Goal: Communication & Community: Participate in discussion

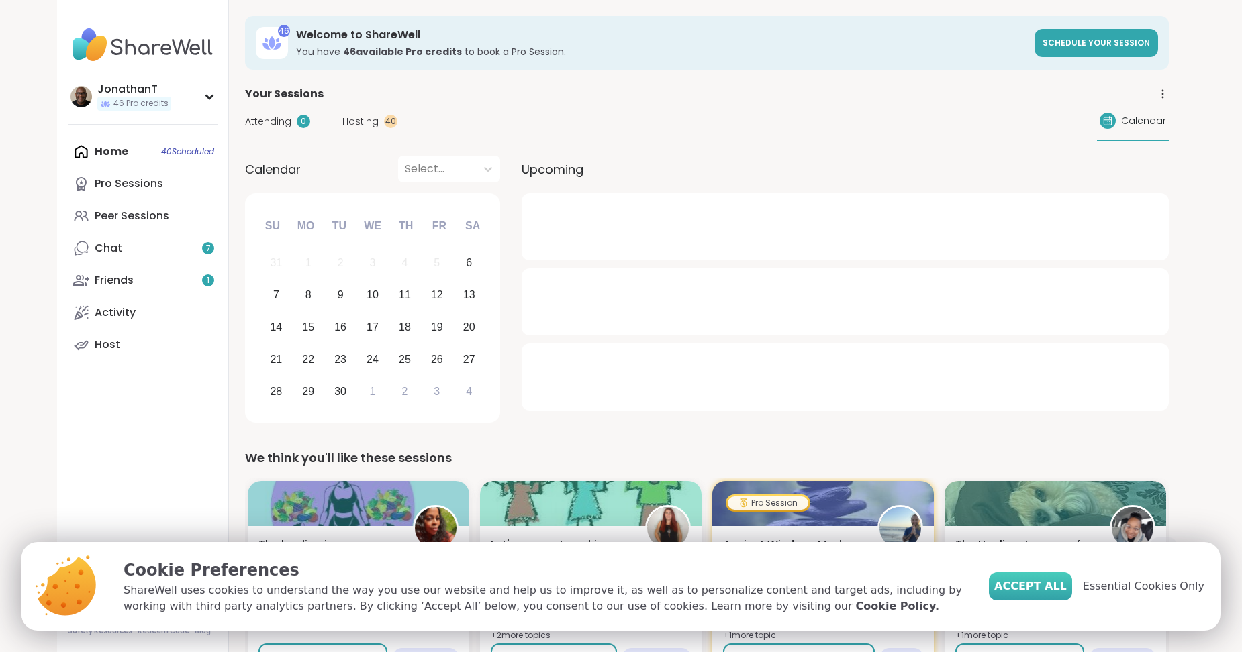
click at [1046, 585] on span "Accept All" at bounding box center [1030, 586] width 72 height 16
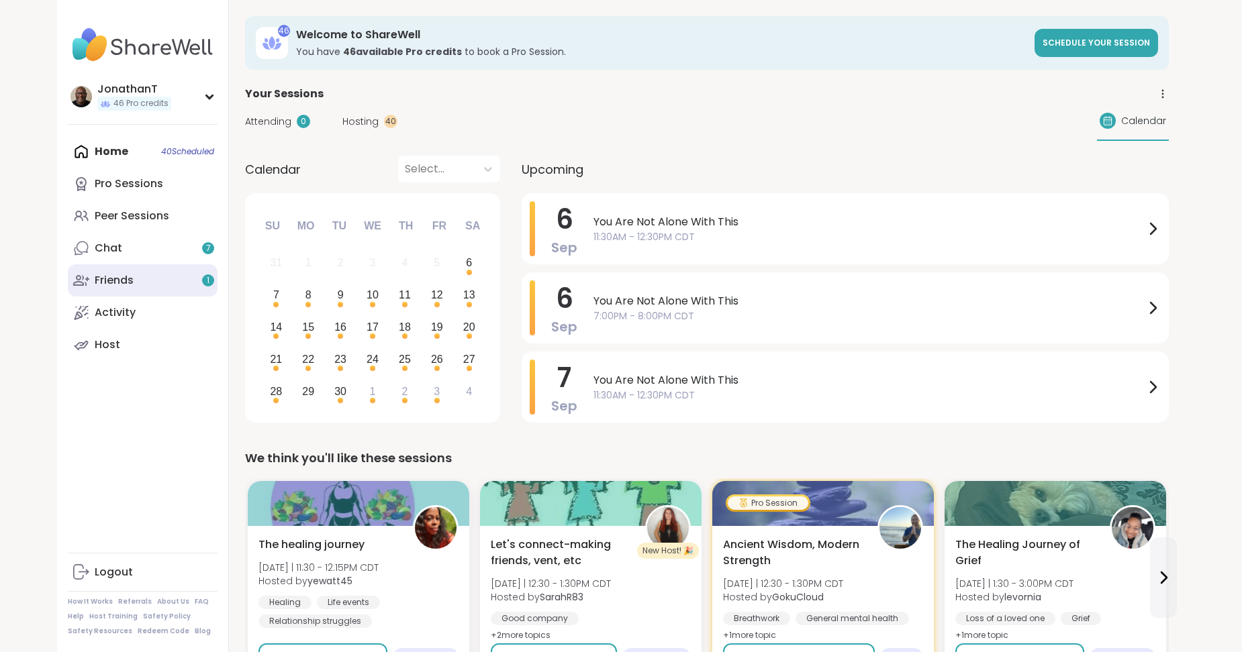
click at [166, 279] on link "Friends 1" at bounding box center [143, 280] width 150 height 32
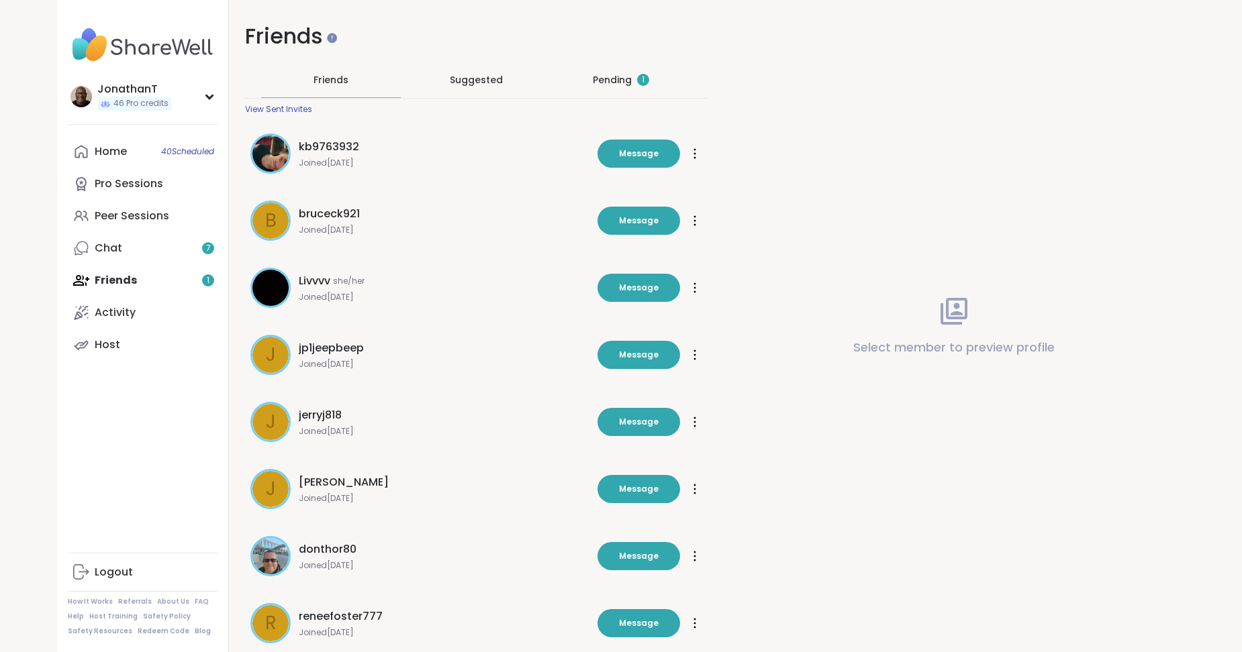
click at [603, 72] on div "Pending 1" at bounding box center [621, 79] width 140 height 35
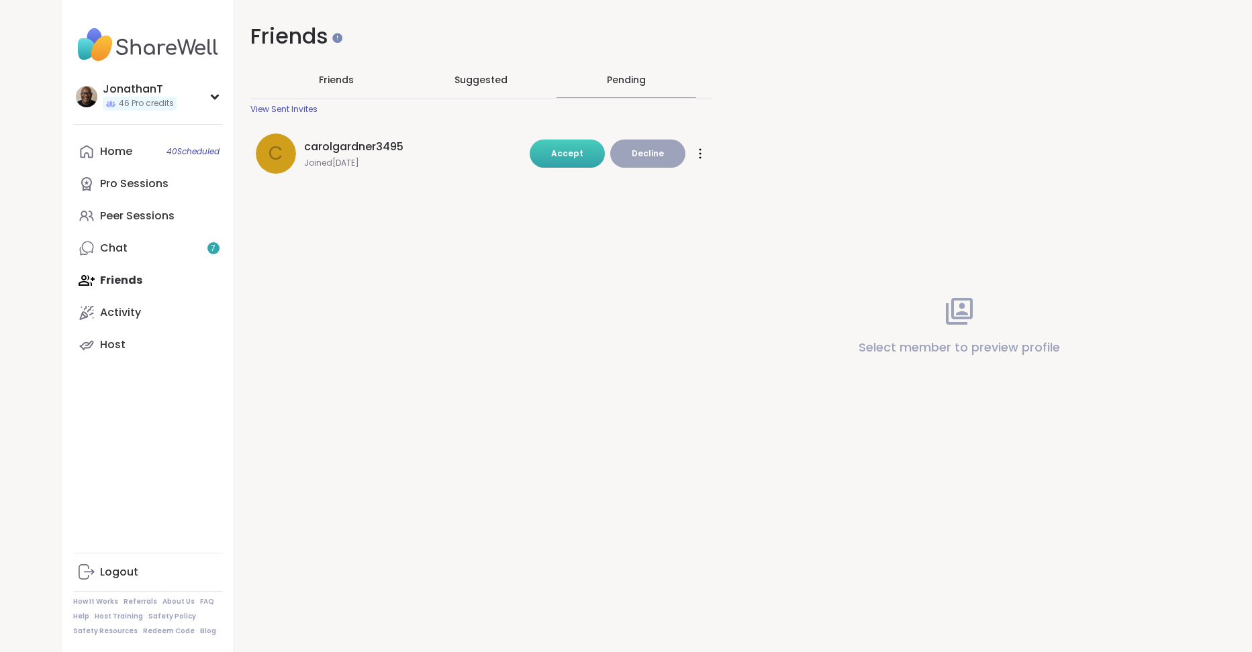
click at [572, 148] on span "Accept" at bounding box center [567, 153] width 32 height 11
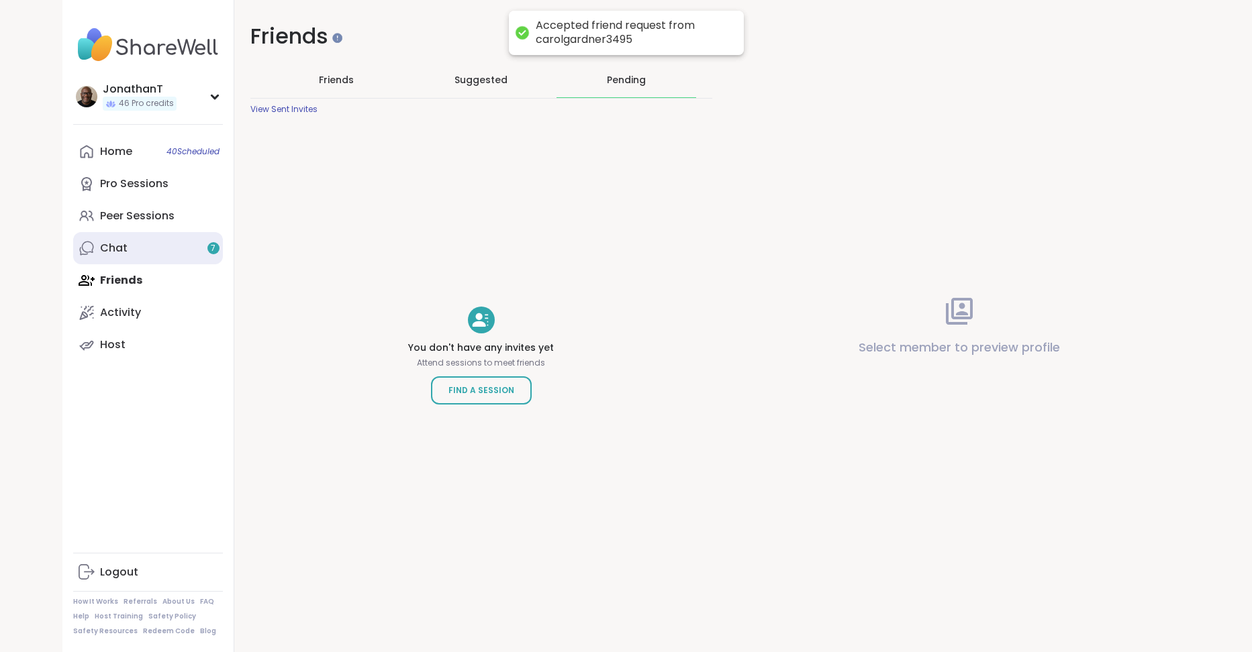
click at [111, 246] on div "Chat 7" at bounding box center [114, 248] width 28 height 15
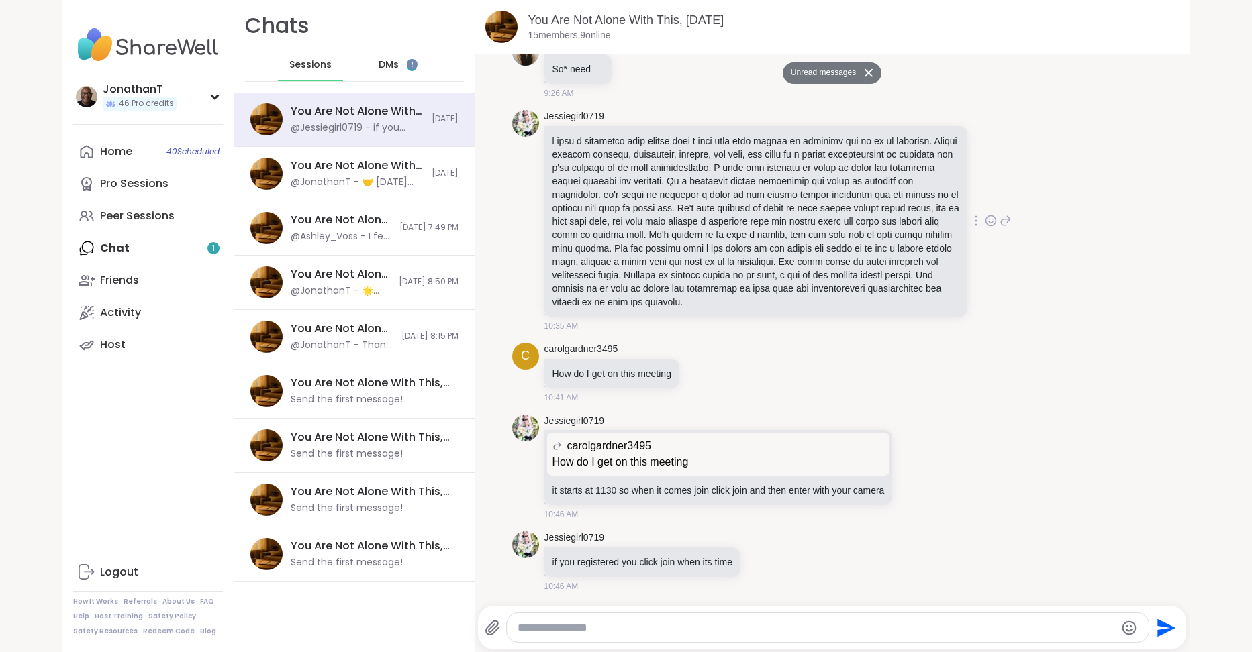
click at [984, 217] on icon at bounding box center [990, 220] width 12 height 13
click at [878, 198] on div "Select Reaction: Heart" at bounding box center [884, 199] width 12 height 12
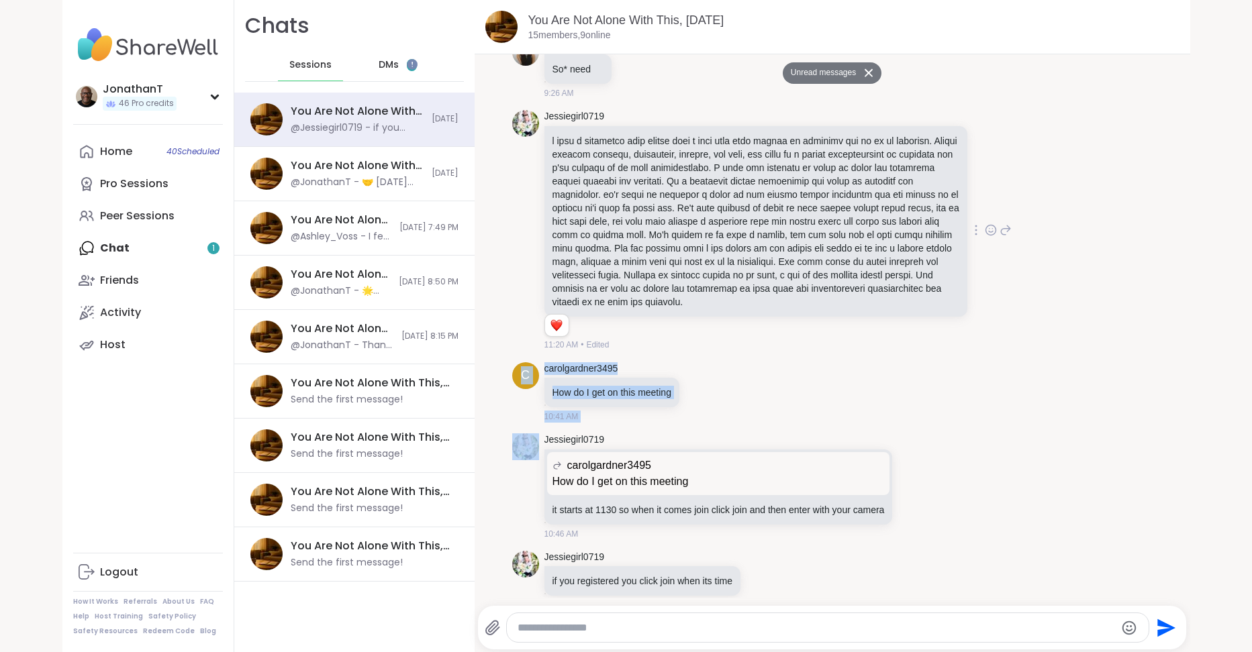
drag, startPoint x: 1164, startPoint y: 330, endPoint x: 1169, endPoint y: 360, distance: 30.7
click at [1169, 360] on div "[DATE] You 🤝 [DATE] Topic 🤝 How do you reconnect when you’ve pulled away from p…" at bounding box center [831, 326] width 715 height 544
click at [1049, 420] on div "c carolgardner3495 How do I get on this meeting 10:41 AM" at bounding box center [832, 393] width 640 height 72
click at [365, 70] on div "DMs 1" at bounding box center [398, 65] width 66 height 32
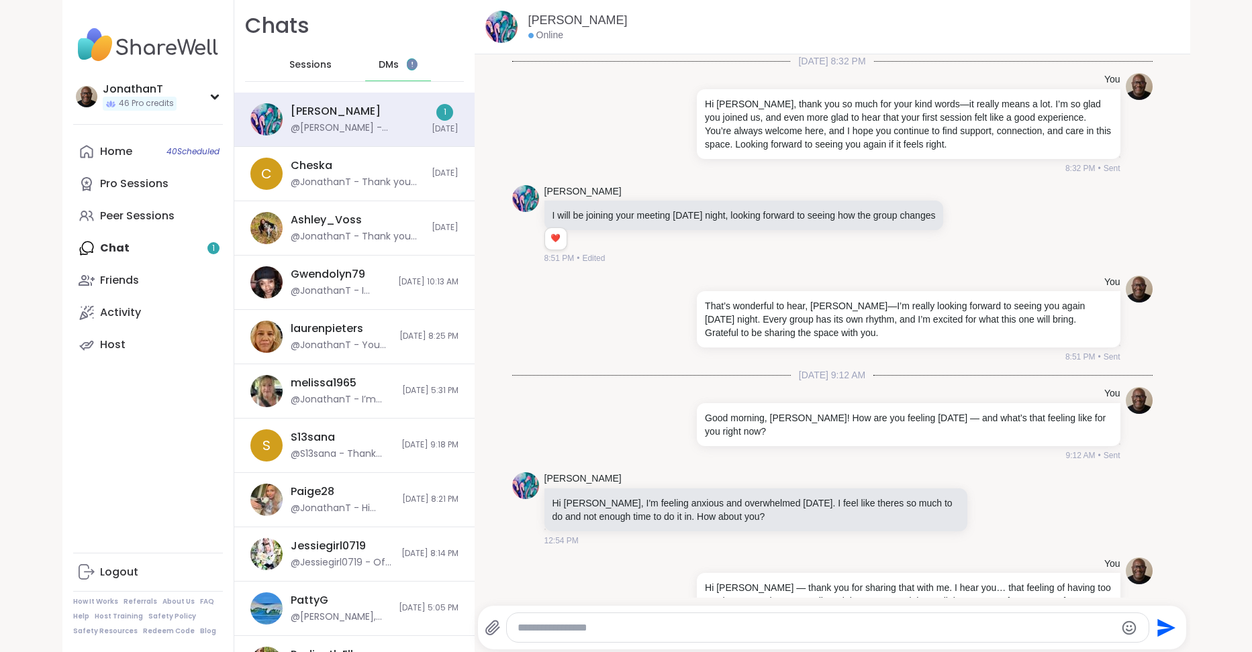
scroll to position [2161, 0]
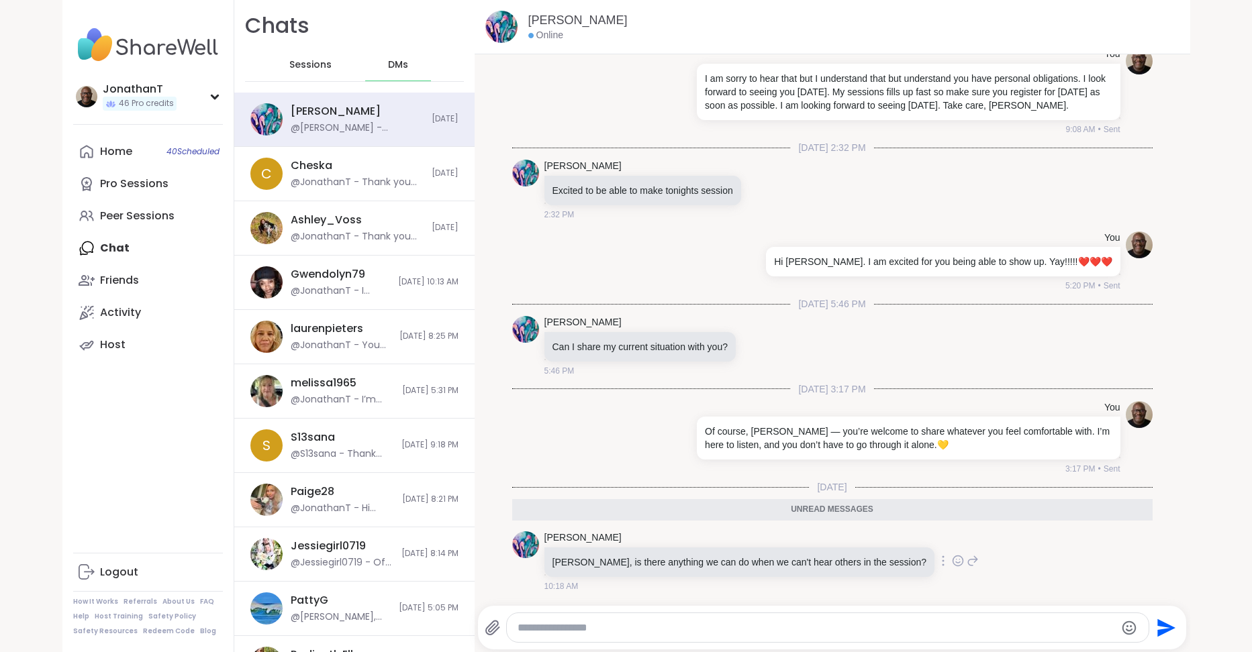
click at [968, 560] on icon at bounding box center [972, 561] width 9 height 9
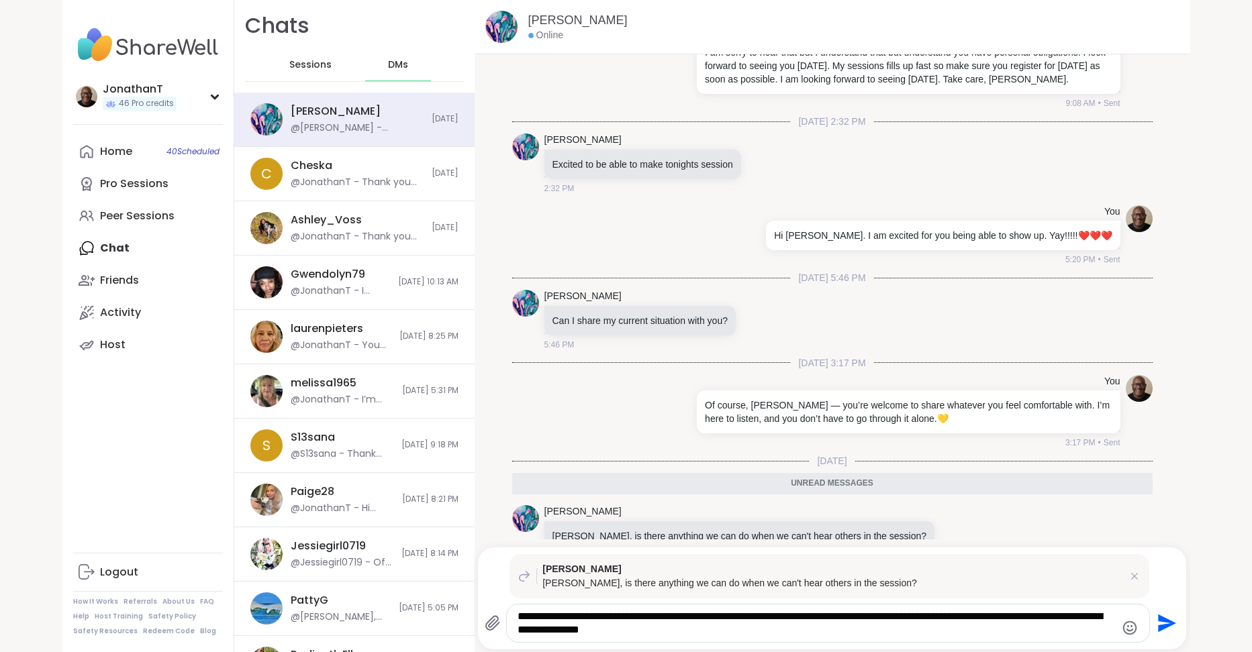
type textarea "**********"
click at [717, 633] on textarea "**********" at bounding box center [815, 623] width 597 height 27
type textarea "**********"
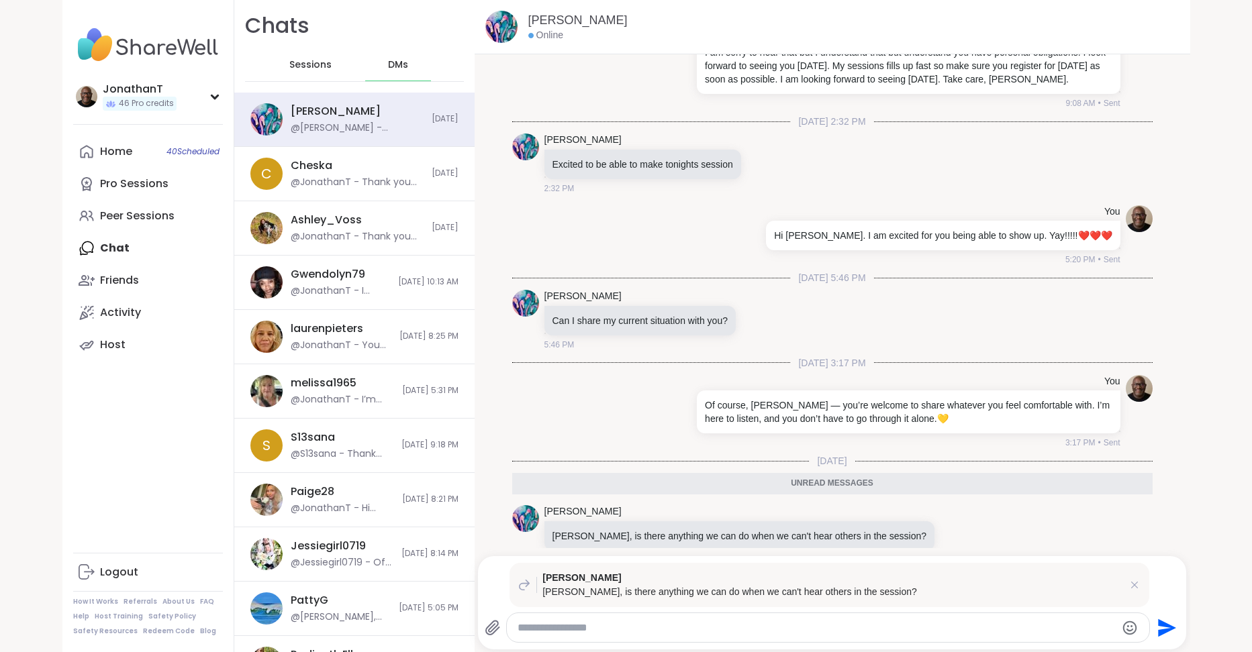
scroll to position [2274, 0]
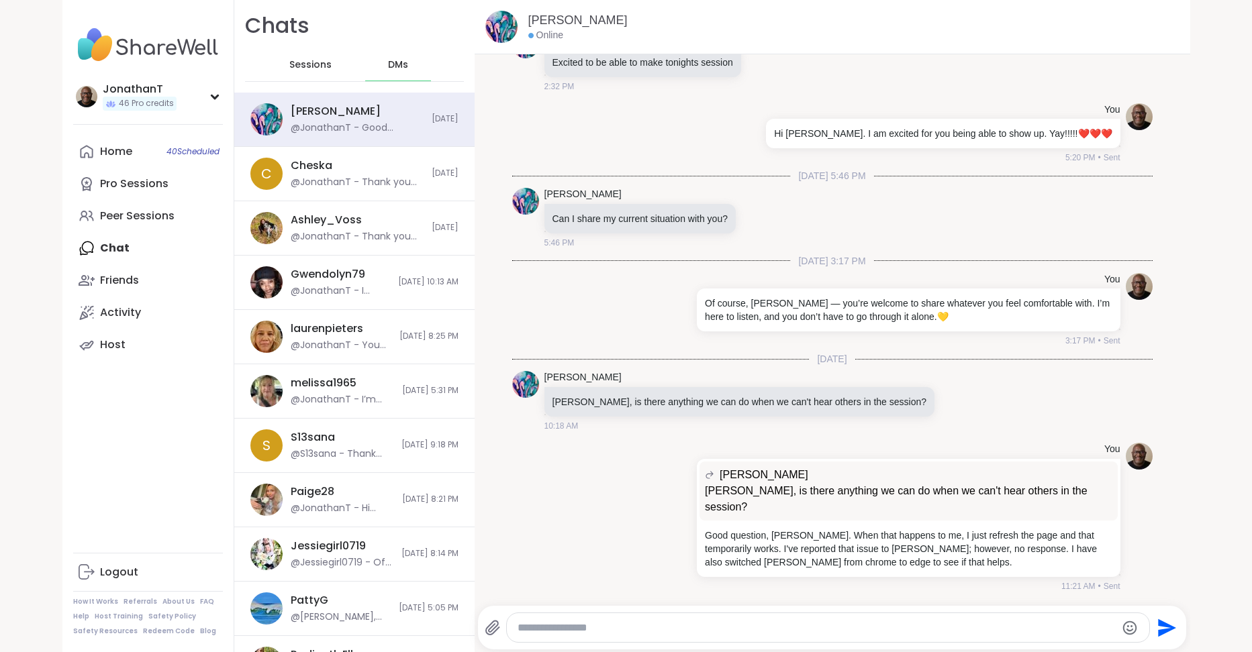
click at [310, 64] on span "Sessions" at bounding box center [310, 64] width 42 height 13
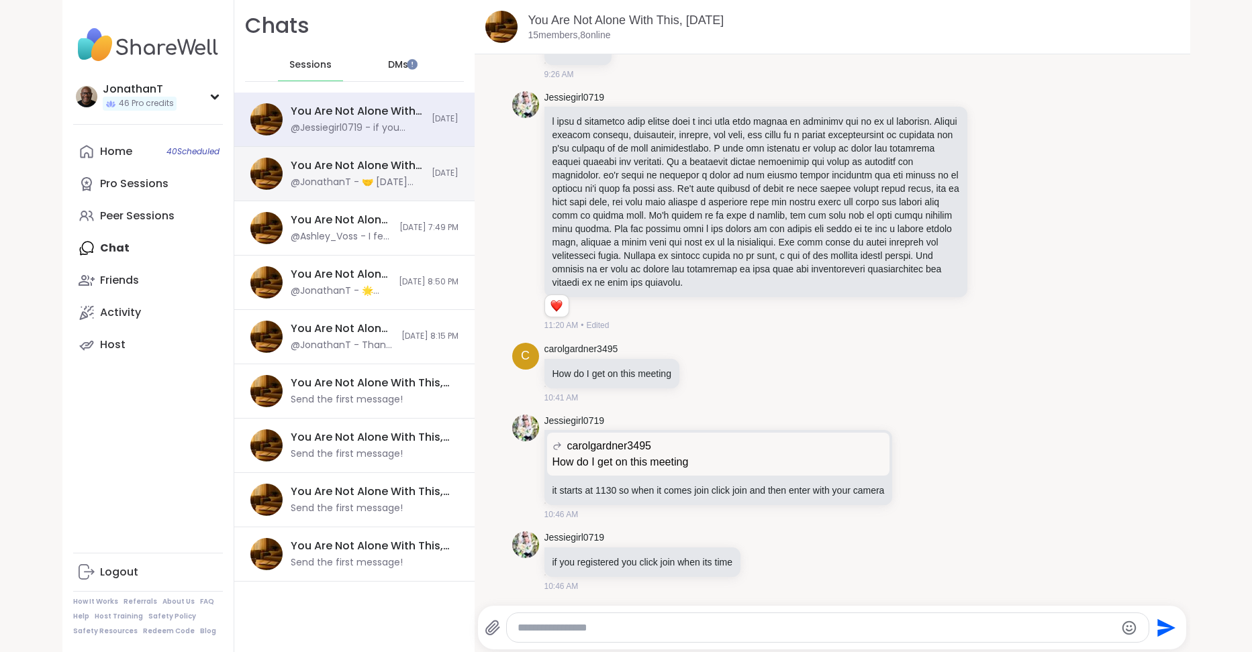
click at [362, 168] on div "You Are Not Alone With This, [DATE]" at bounding box center [357, 165] width 133 height 15
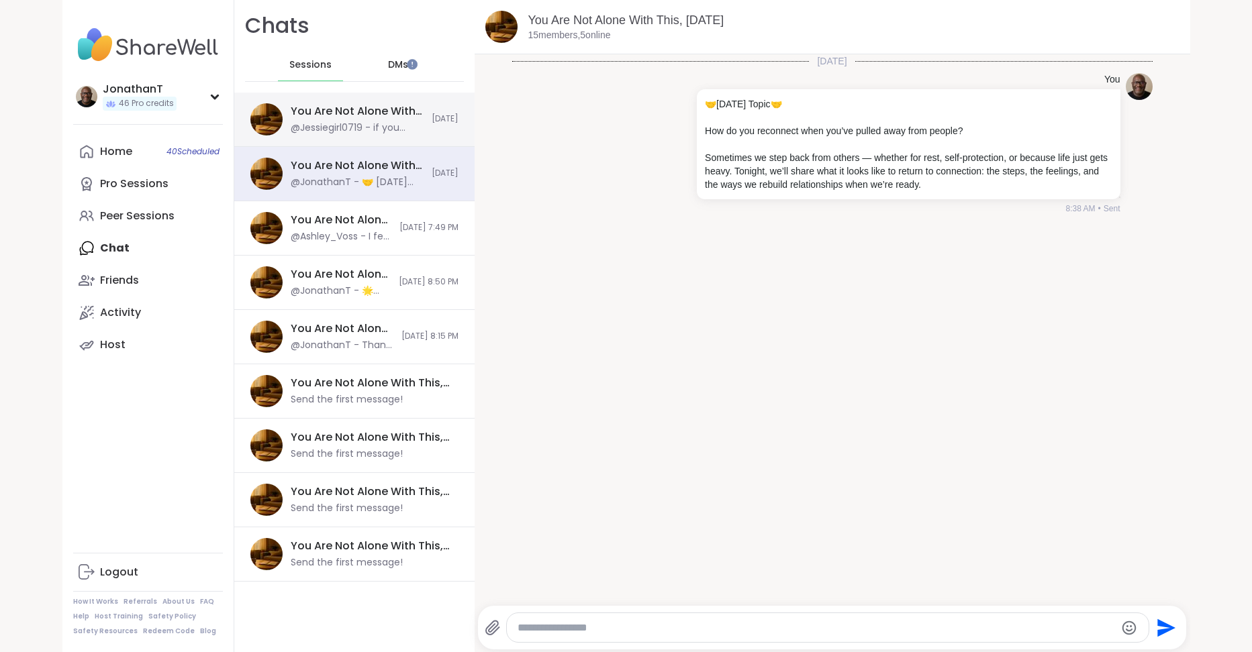
click at [407, 116] on div "You Are Not Alone With This, [DATE]" at bounding box center [357, 111] width 133 height 15
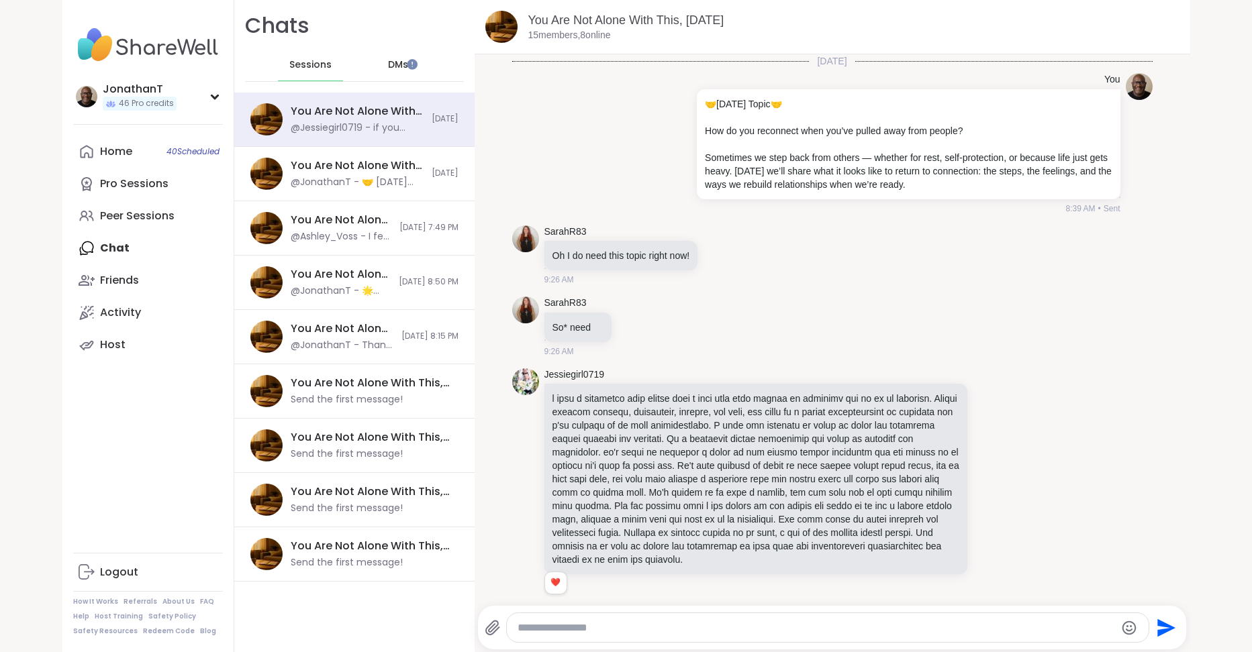
scroll to position [277, 0]
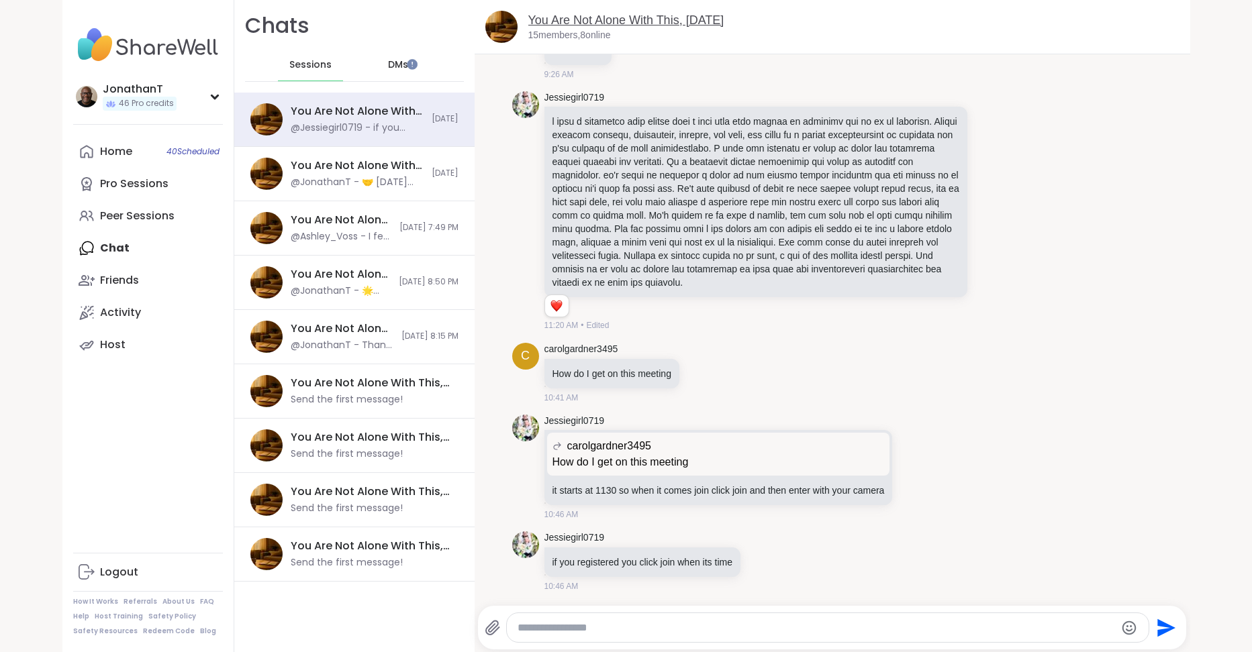
click at [662, 17] on link "You Are Not Alone With This, [DATE]" at bounding box center [626, 19] width 196 height 13
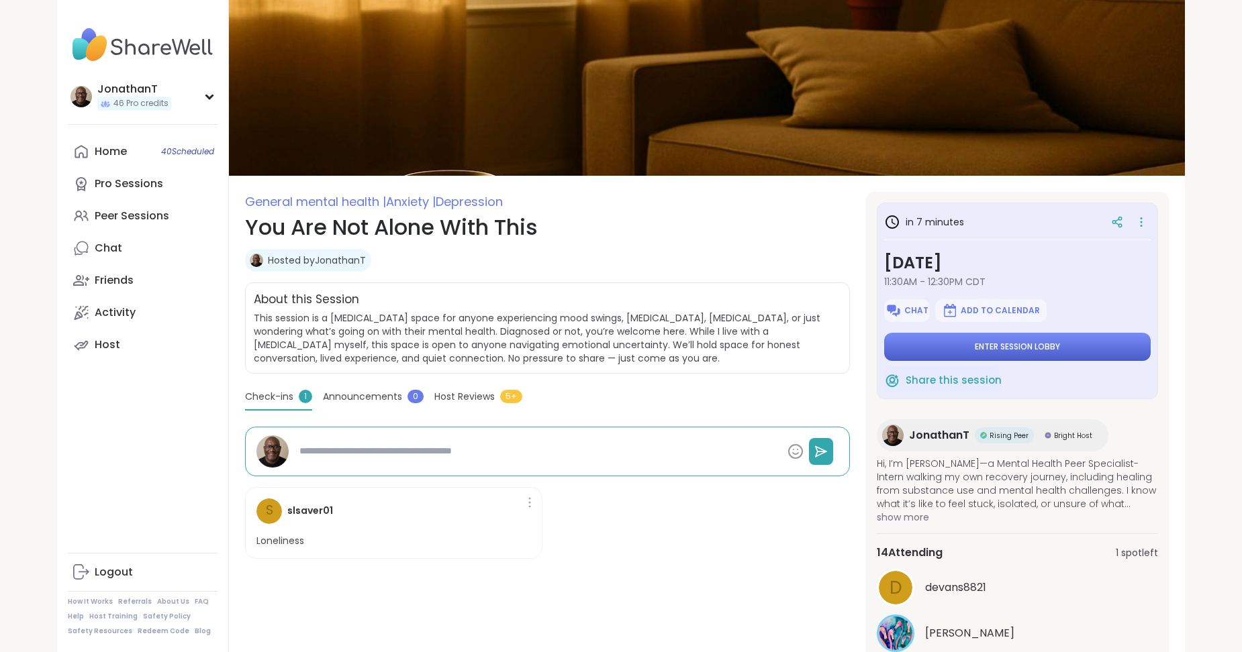
click at [1042, 351] on span "Enter session lobby" at bounding box center [1016, 347] width 85 height 11
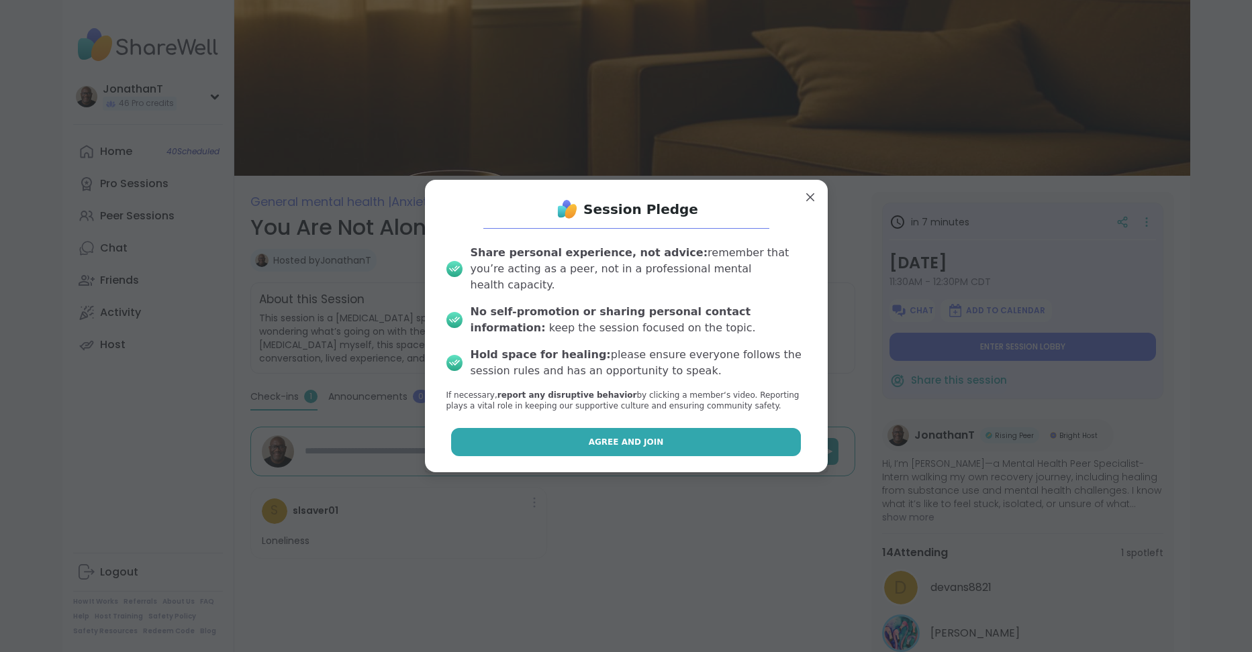
click at [648, 428] on button "Agree and Join" at bounding box center [626, 442] width 350 height 28
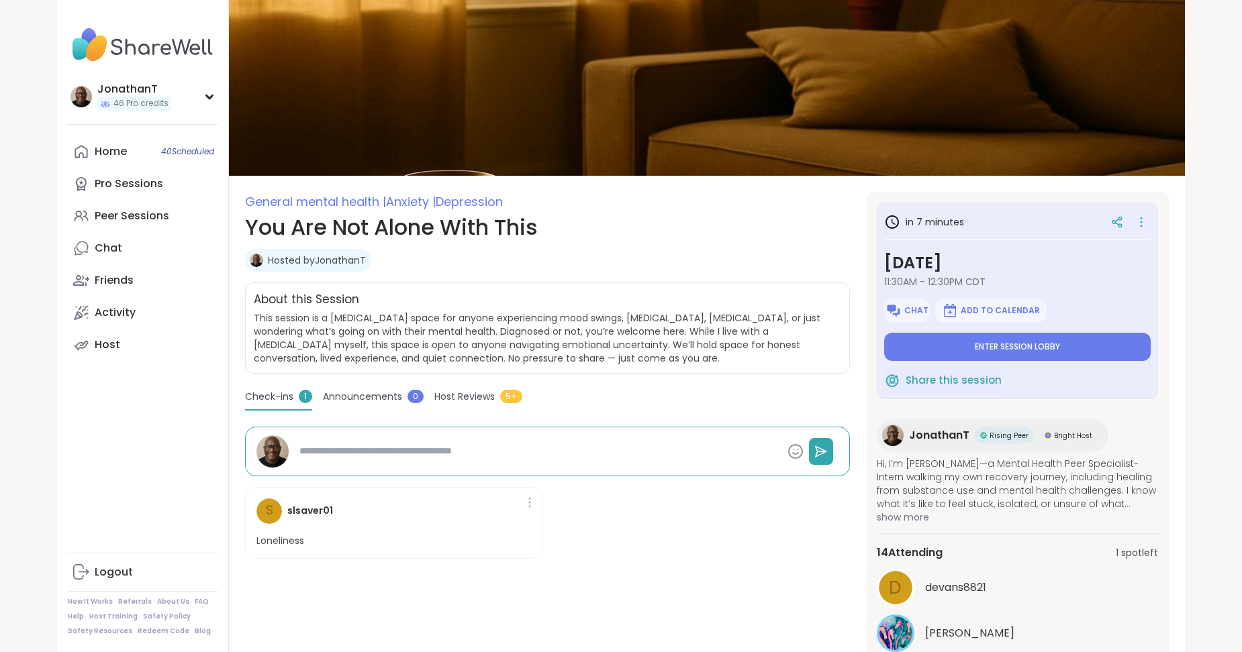
type textarea "*"
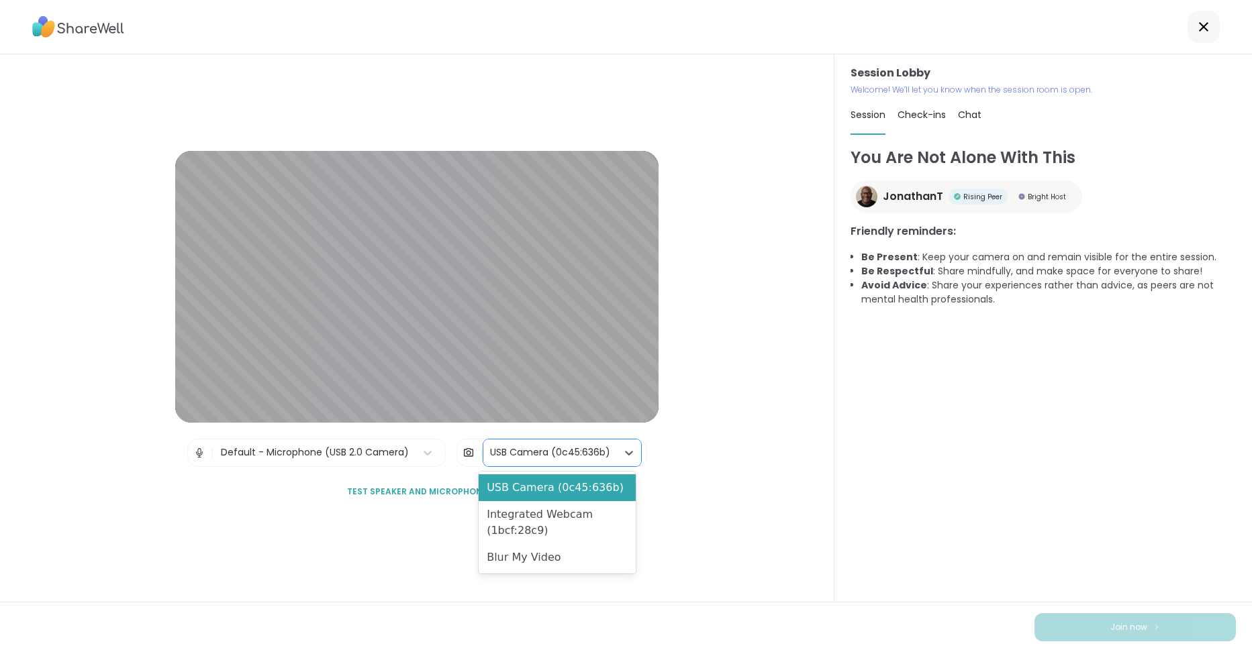
click at [592, 448] on div "USB Camera (0c45:636b)" at bounding box center [550, 453] width 120 height 14
click at [569, 558] on div "Blur My Video" at bounding box center [556, 557] width 157 height 27
click at [568, 454] on div "USB Camera (0c45:636b)" at bounding box center [550, 453] width 120 height 14
click at [565, 552] on div "Blur My Video" at bounding box center [556, 557] width 157 height 27
click at [567, 451] on div "USB Camera (0c45:636b)" at bounding box center [550, 453] width 120 height 14
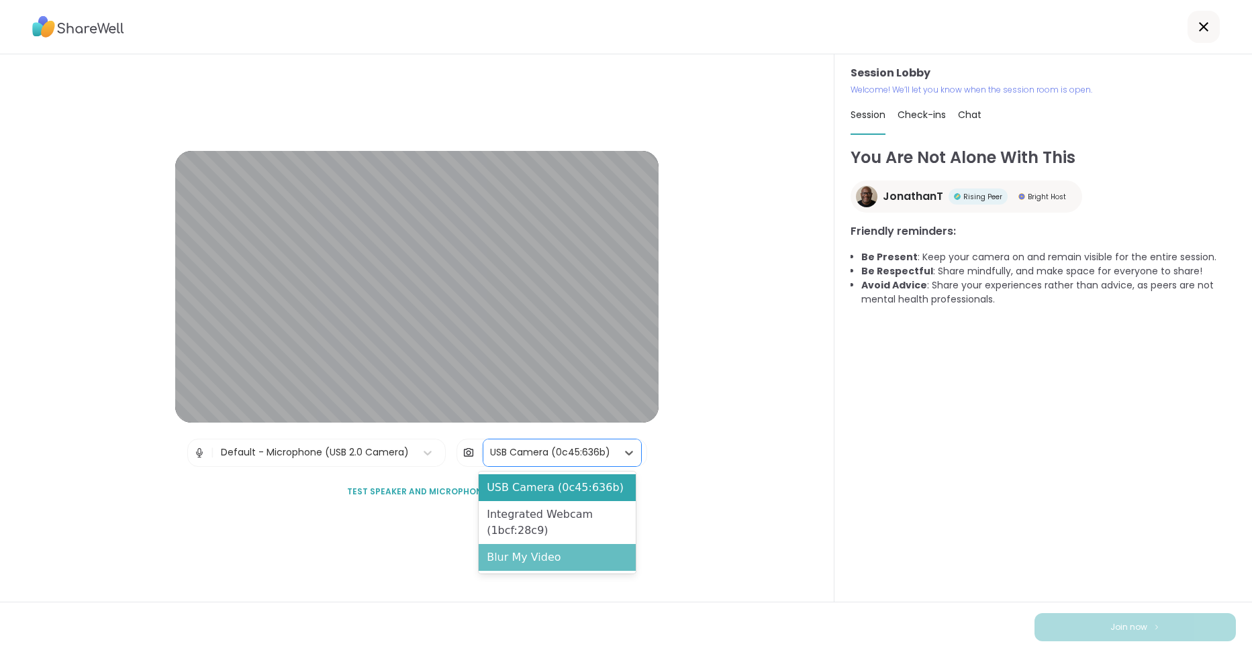
click at [560, 548] on div "Blur My Video" at bounding box center [556, 557] width 157 height 27
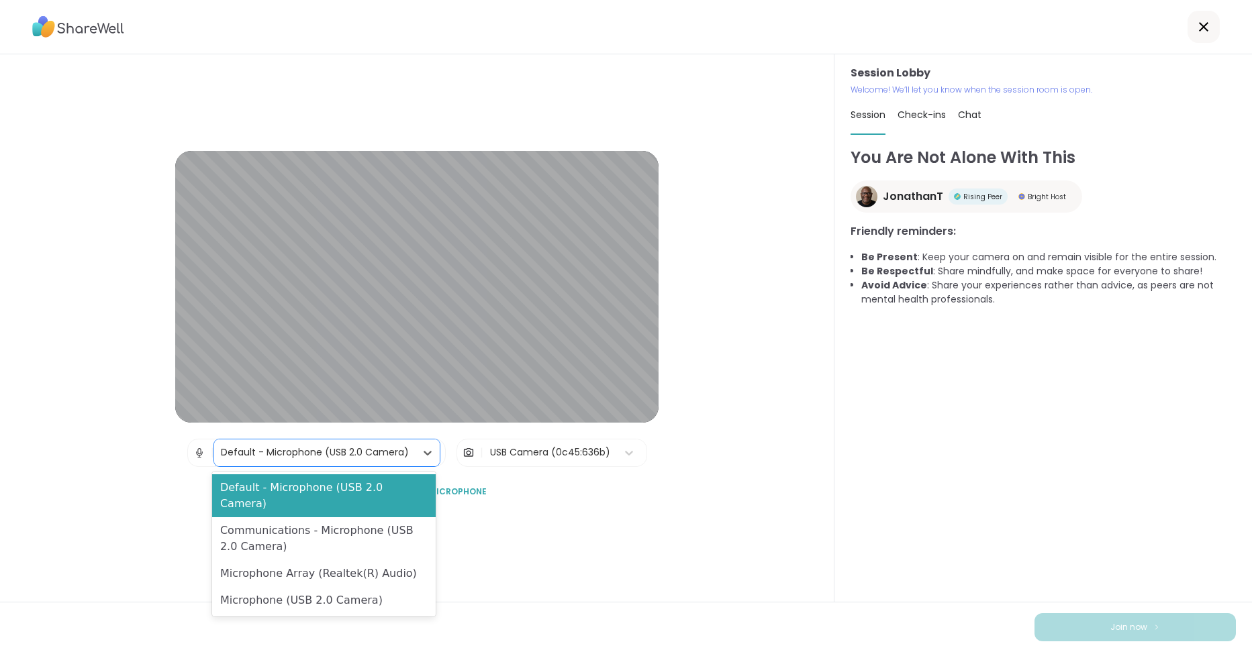
click at [376, 447] on div "Default - Microphone (USB 2.0 Camera)" at bounding box center [315, 453] width 188 height 14
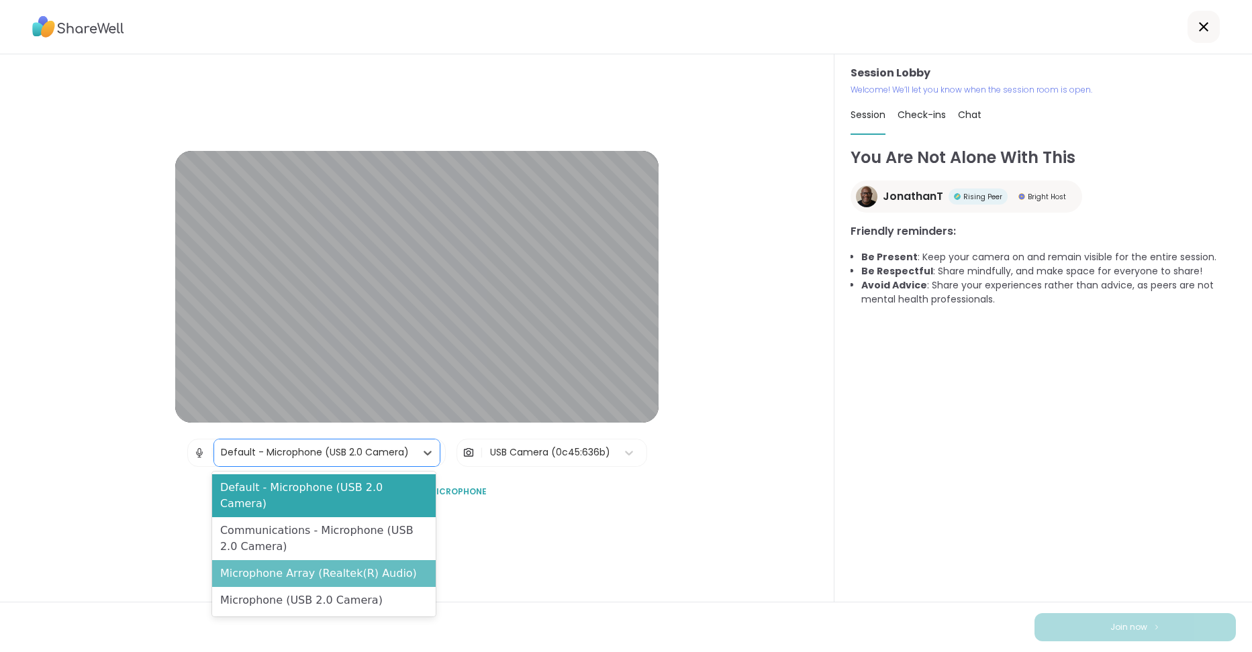
click at [370, 560] on div "Microphone Array (Realtek(R) Audio)" at bounding box center [323, 573] width 223 height 27
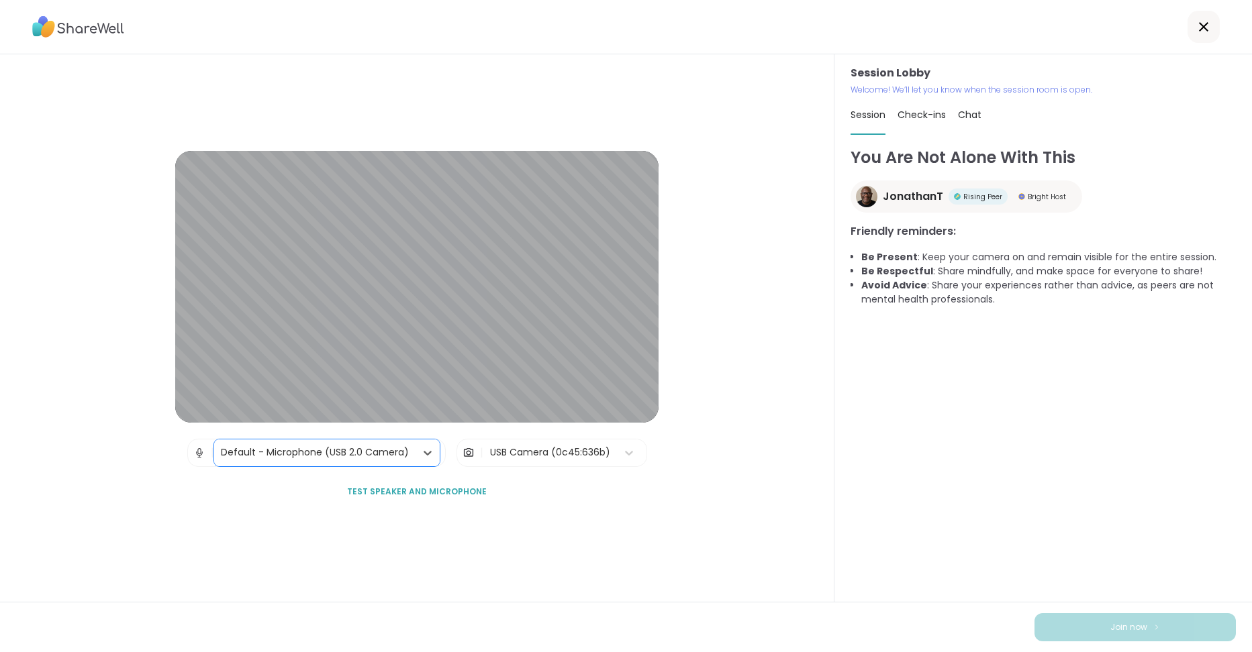
click at [570, 427] on div "Session Lobby | option Microphone Array (Realtek(R) Audio), selected. Default -…" at bounding box center [416, 328] width 483 height 355
click at [568, 452] on div "USB Camera (0c45:636b)" at bounding box center [542, 453] width 120 height 14
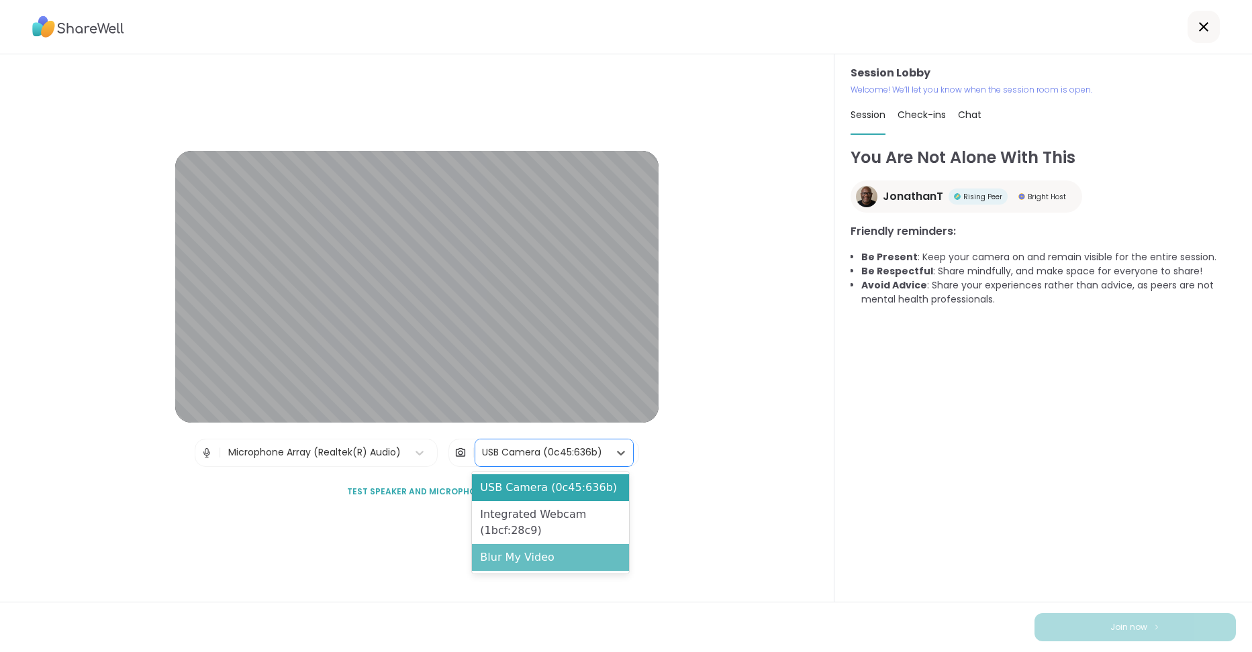
click at [560, 549] on div "Blur My Video" at bounding box center [550, 557] width 157 height 27
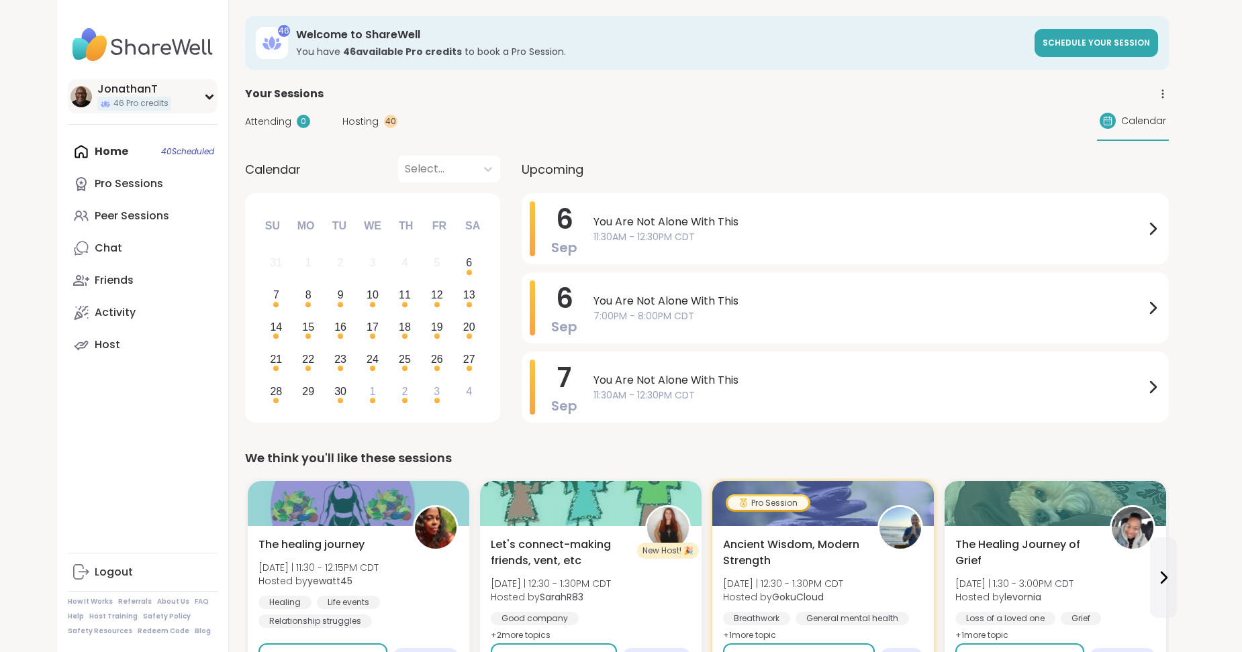
click at [126, 96] on div "JonathanT" at bounding box center [134, 89] width 74 height 15
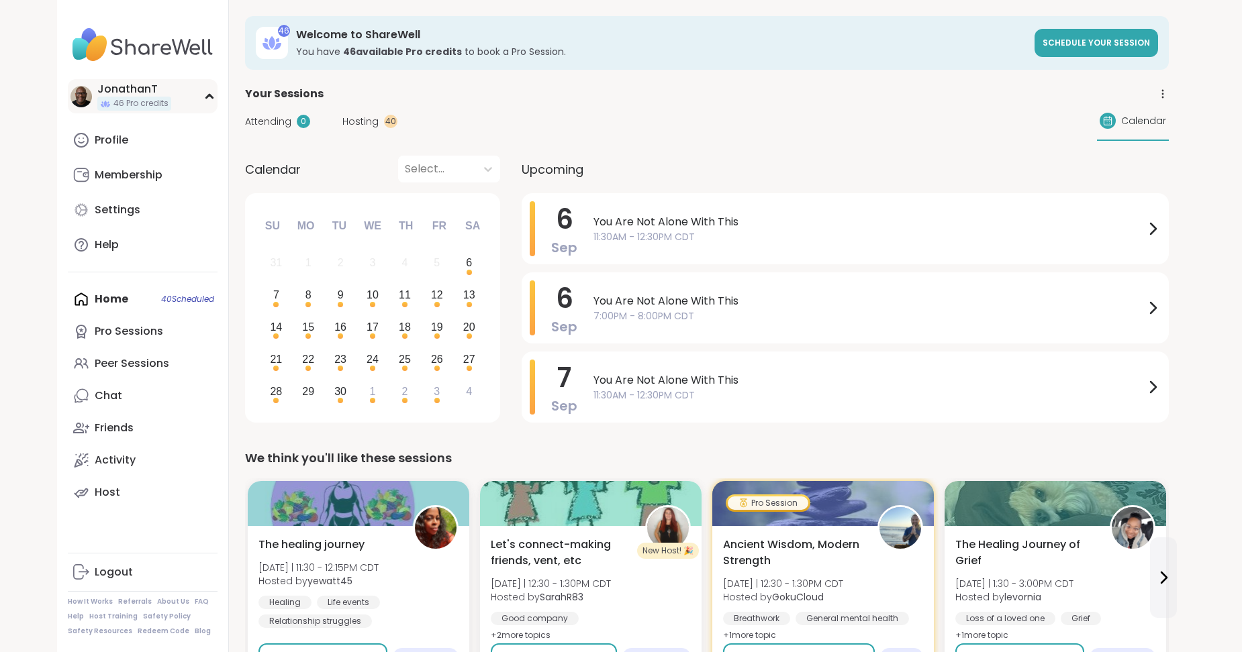
click at [130, 106] on span "46 Pro credits" at bounding box center [140, 103] width 55 height 11
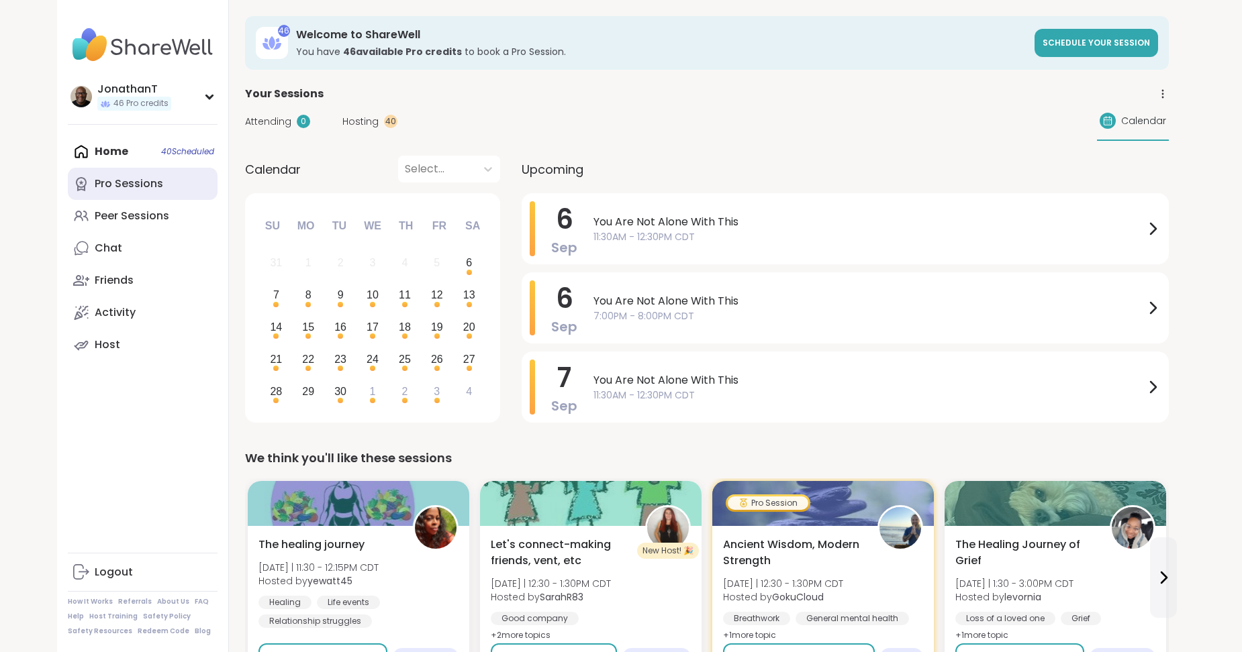
click at [130, 182] on div "Pro Sessions" at bounding box center [129, 183] width 68 height 15
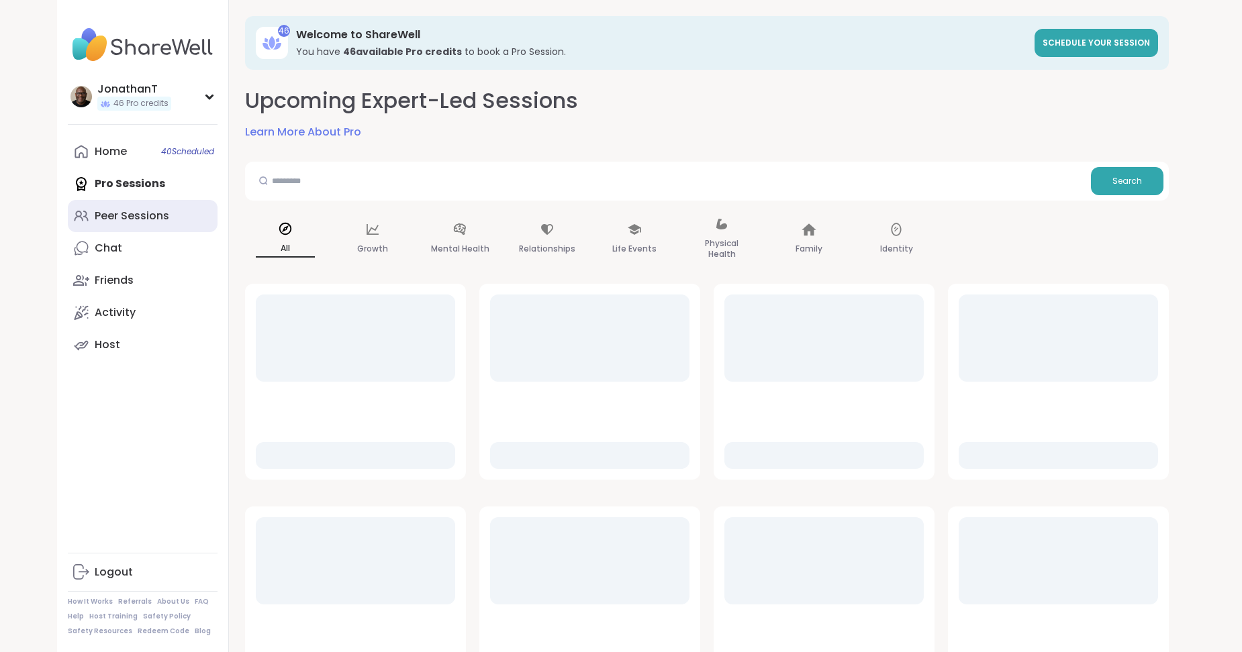
click at [138, 215] on div "Peer Sessions" at bounding box center [132, 216] width 74 height 15
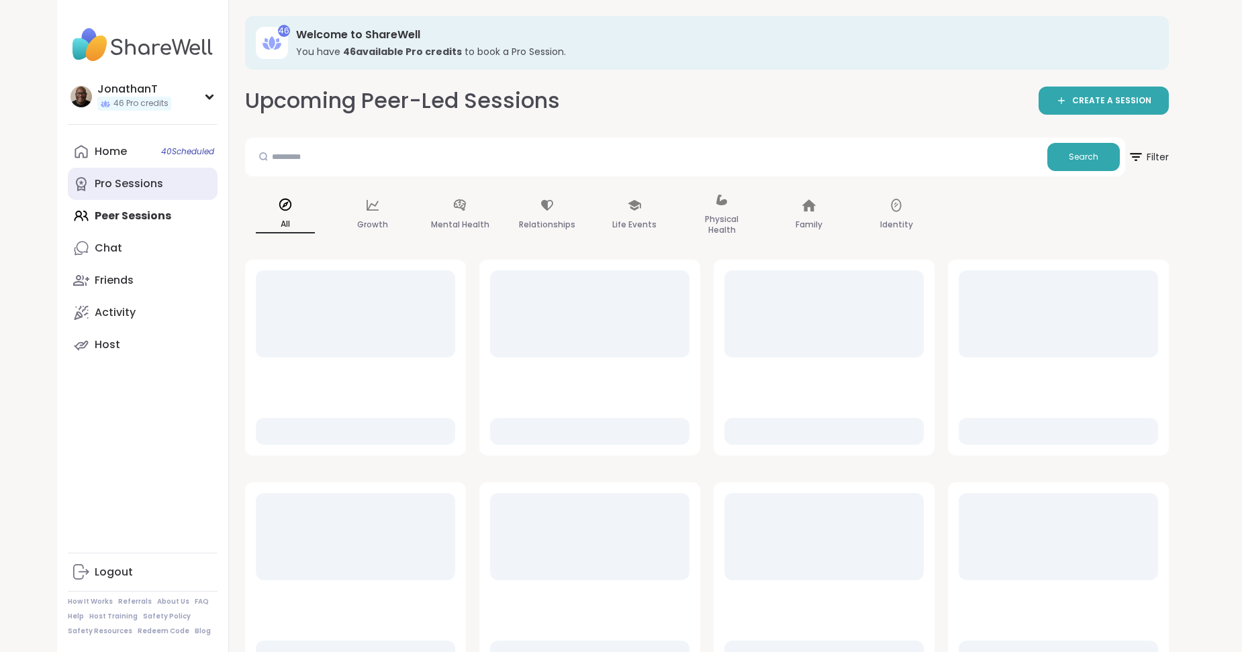
click at [152, 183] on div "Pro Sessions" at bounding box center [129, 183] width 68 height 15
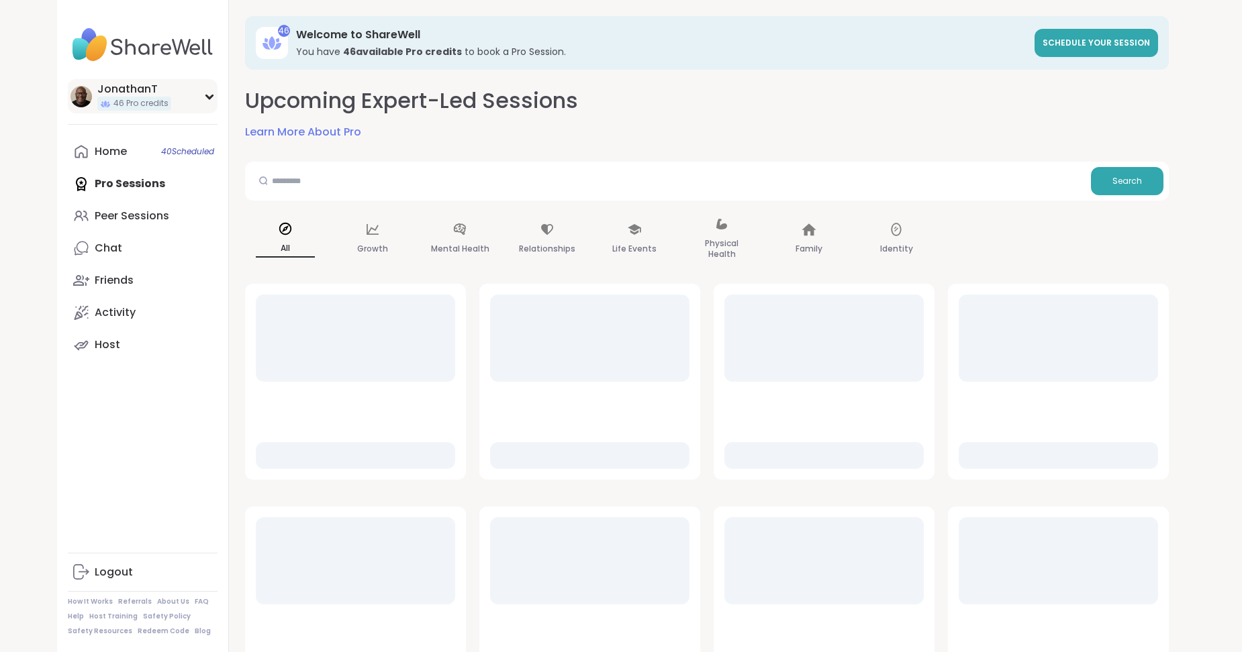
click at [134, 99] on span "46 Pro credits" at bounding box center [140, 103] width 55 height 11
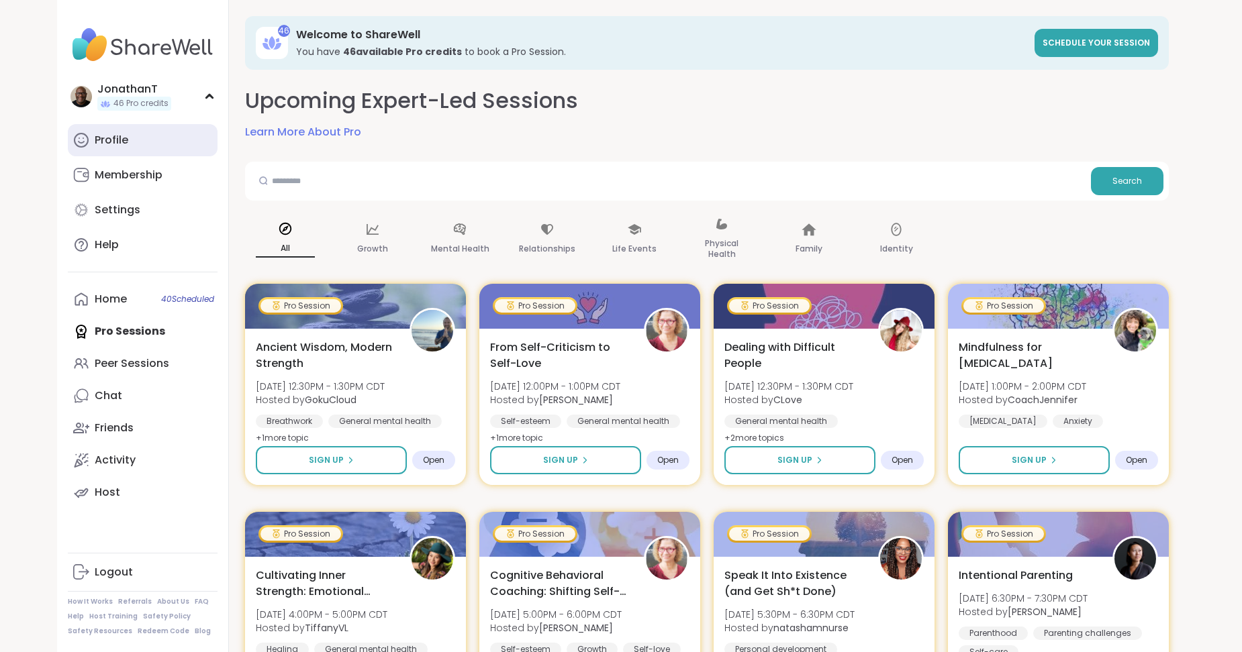
click at [116, 141] on div "Profile" at bounding box center [112, 140] width 34 height 15
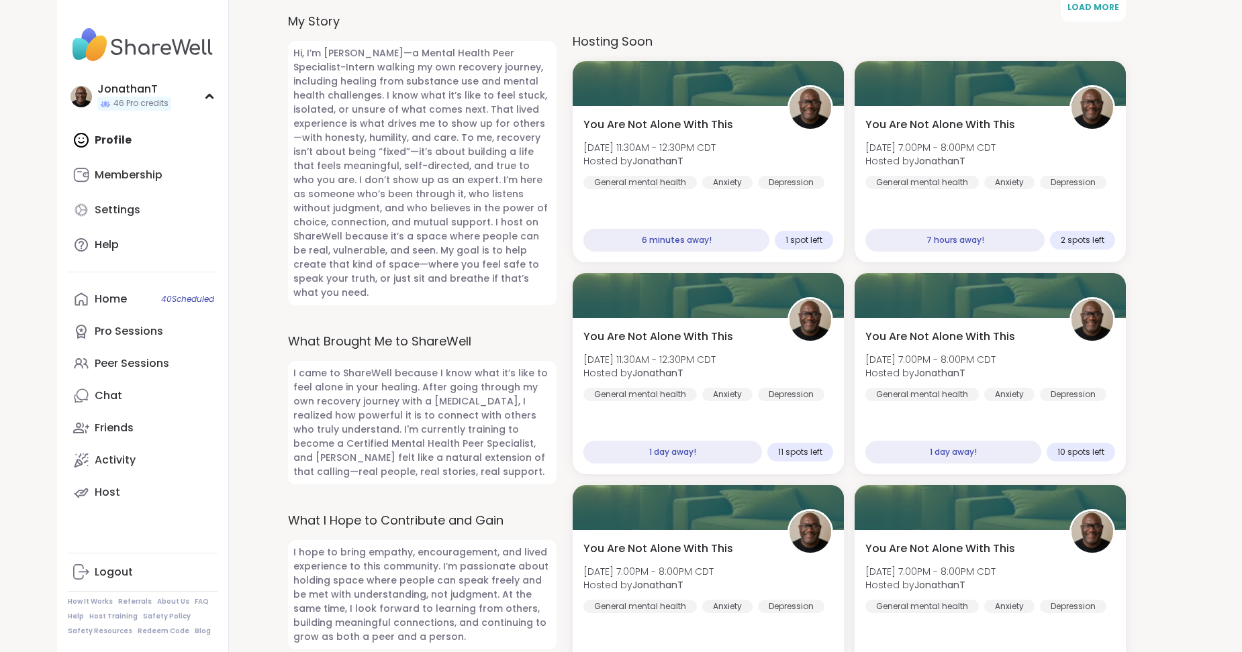
scroll to position [481, 0]
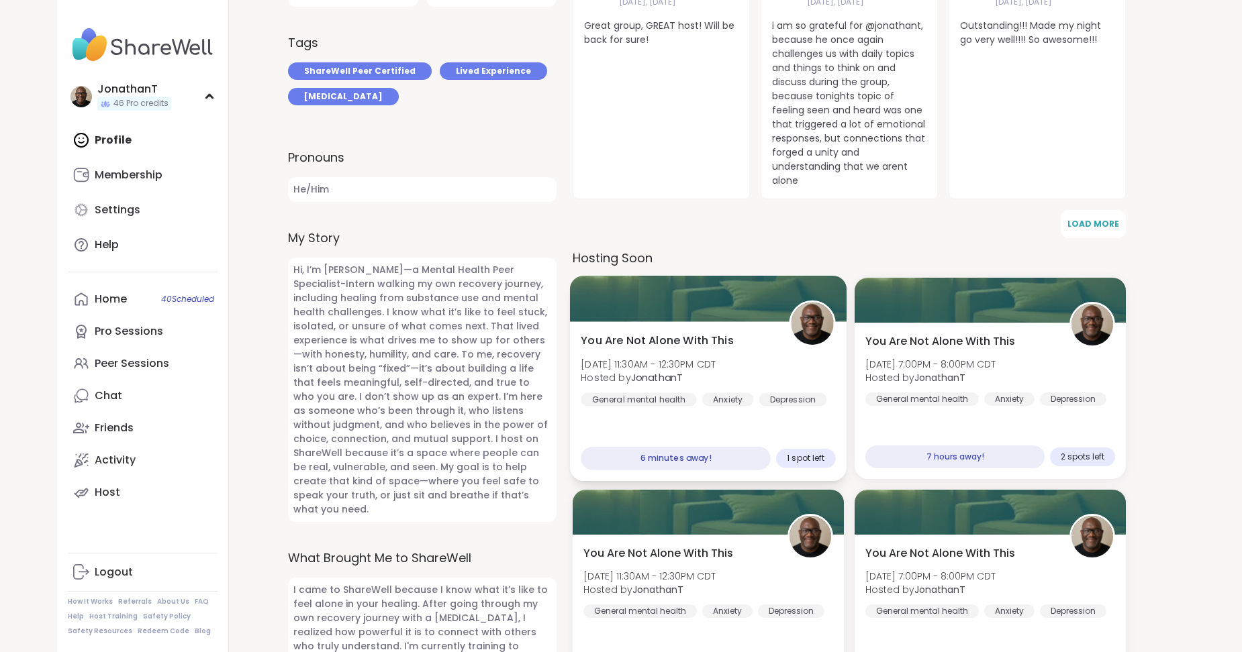
click at [736, 333] on div "You Are Not Alone With This Sat, Sep 06 | 11:30AM - 12:30PM CDT Hosted by Jonat…" at bounding box center [707, 370] width 254 height 74
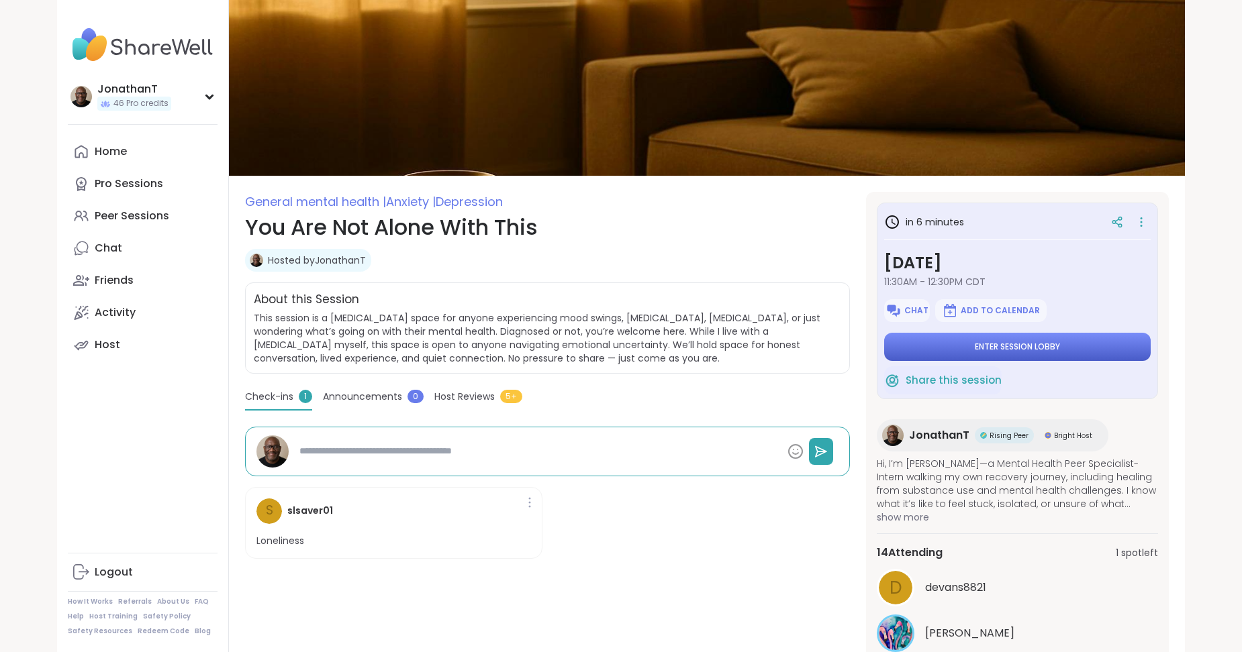
click at [1021, 342] on span "Enter session lobby" at bounding box center [1016, 347] width 85 height 11
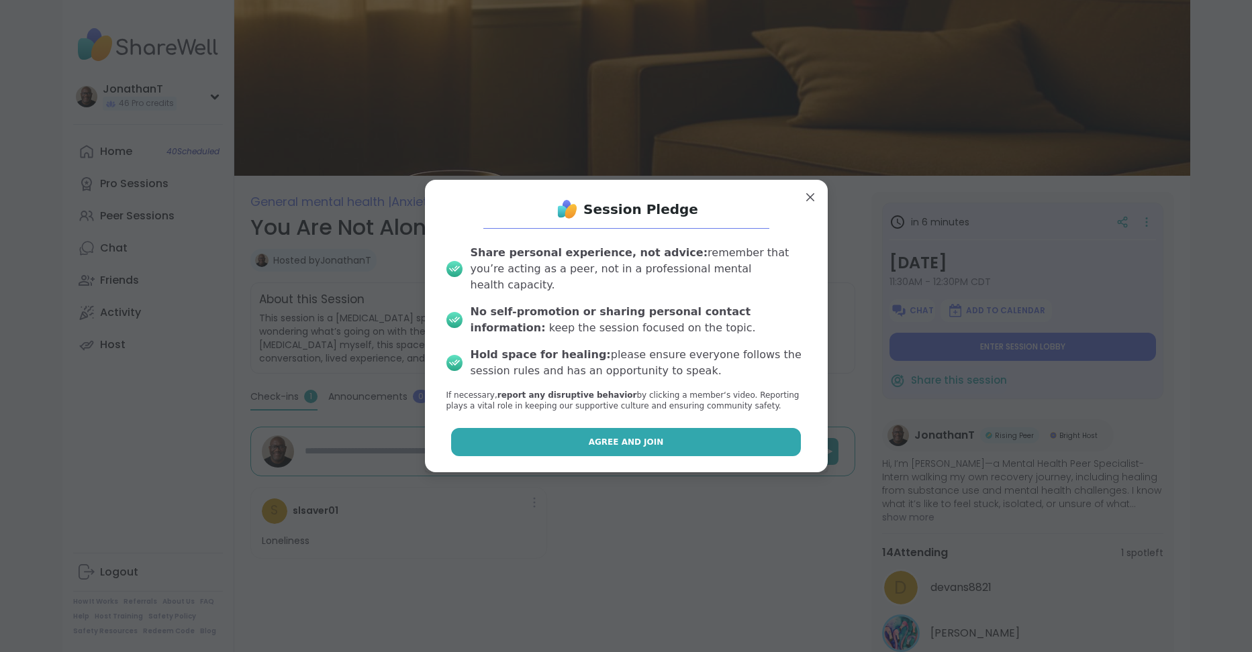
click at [679, 428] on button "Agree and Join" at bounding box center [626, 442] width 350 height 28
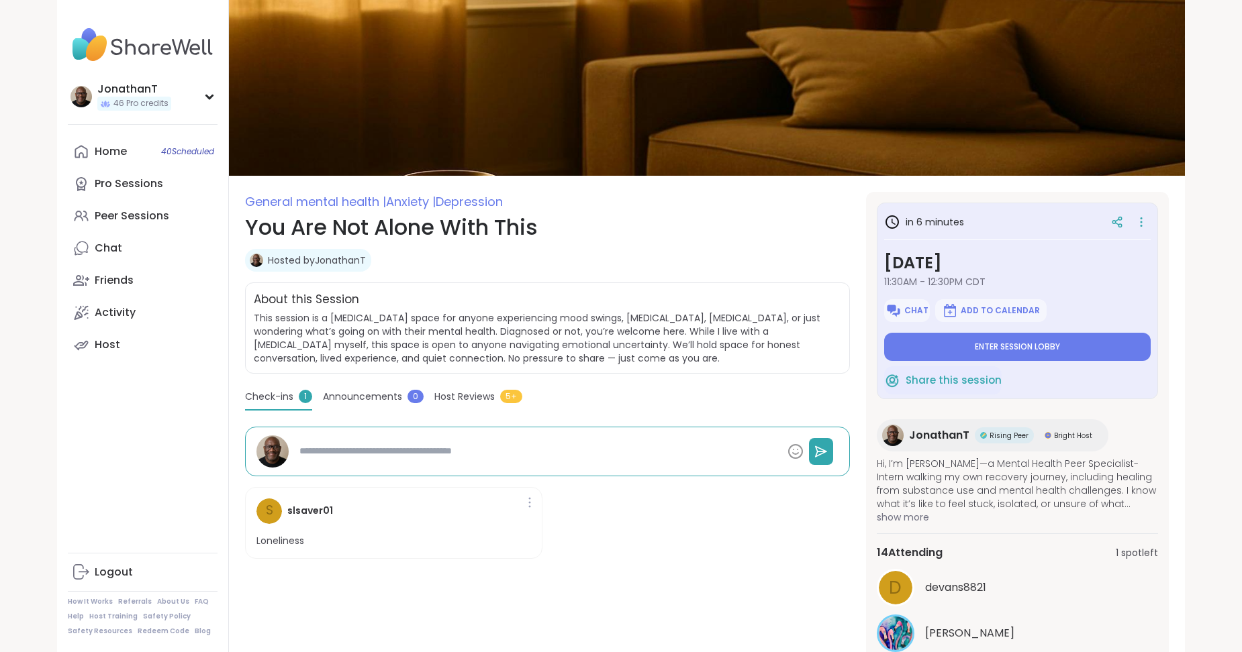
type textarea "*"
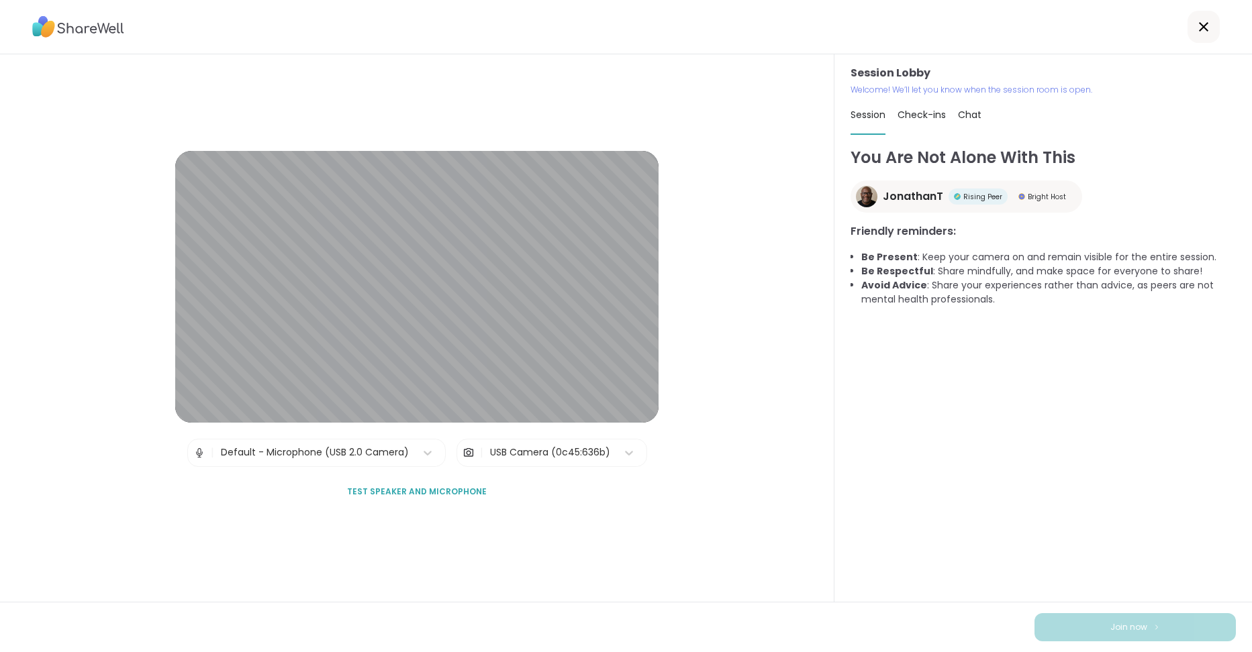
click at [509, 450] on div "USB Camera (0c45:636b)" at bounding box center [550, 453] width 120 height 14
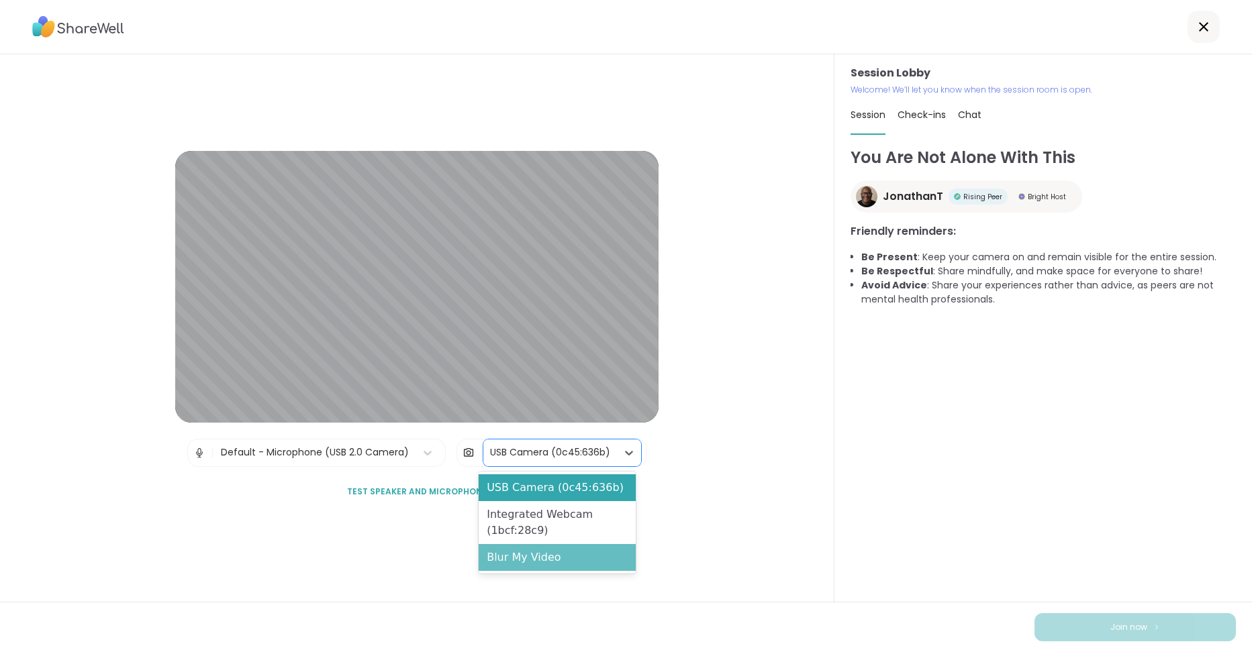
click at [523, 558] on div "Blur My Video" at bounding box center [556, 557] width 157 height 27
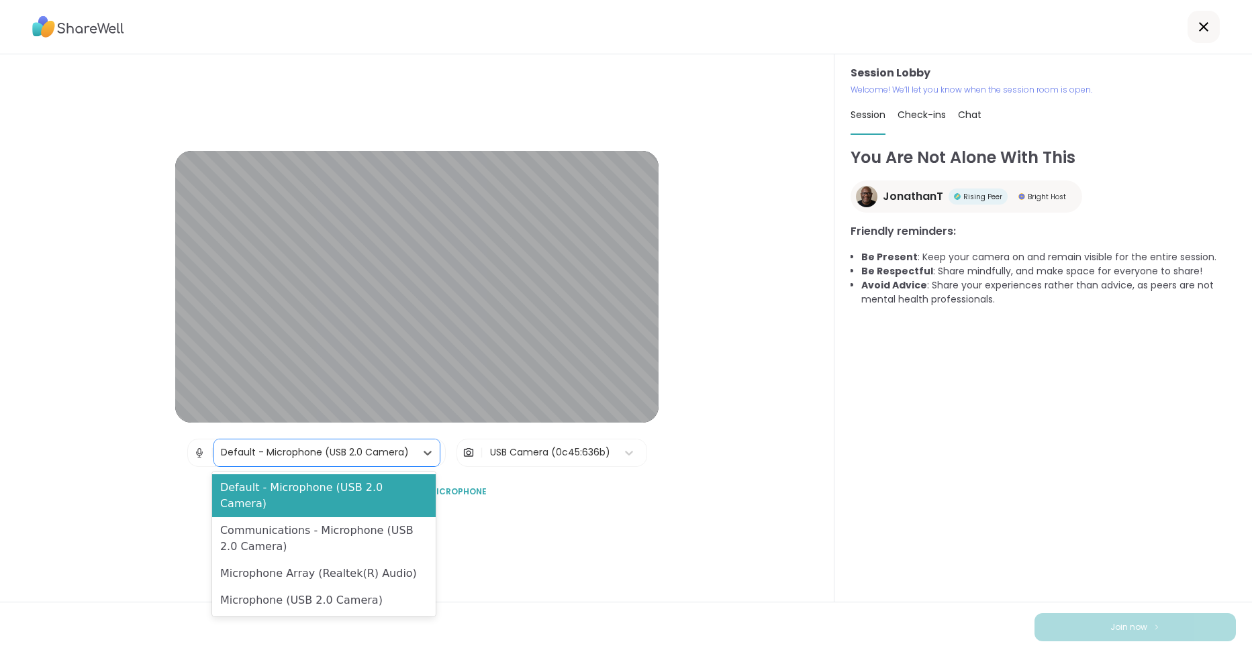
click at [376, 448] on div "Default - Microphone (USB 2.0 Camera)" at bounding box center [315, 453] width 188 height 14
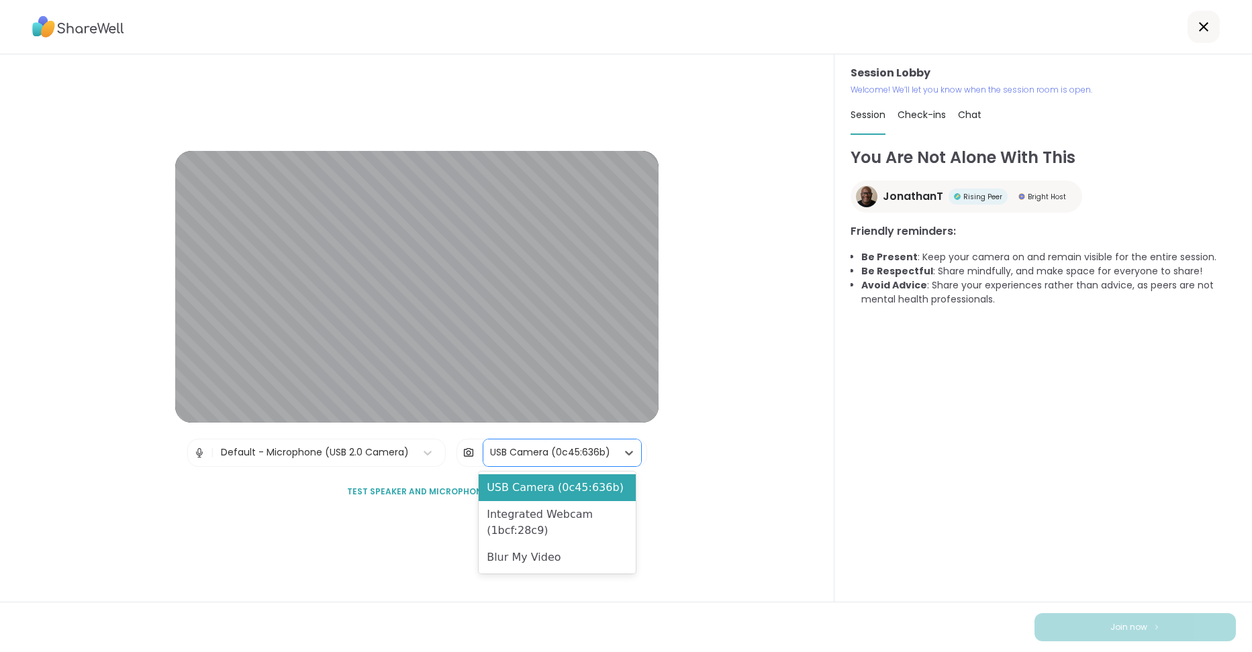
click at [500, 458] on div "USB Camera (0c45:636b)" at bounding box center [550, 453] width 120 height 14
click at [517, 493] on div "USB Camera (0c45:636b)" at bounding box center [556, 487] width 157 height 27
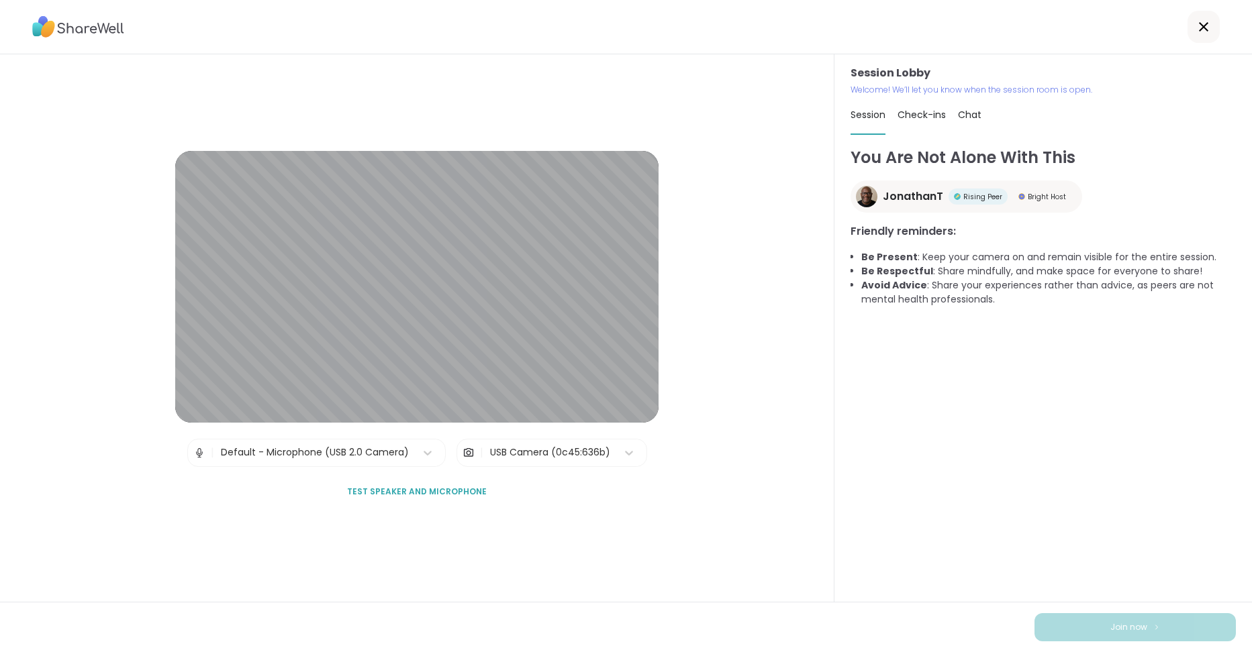
click at [517, 493] on div "Session Lobby | Default - Microphone (USB 2.0 Camera) | USB Camera (0c45:636b) …" at bounding box center [416, 328] width 483 height 355
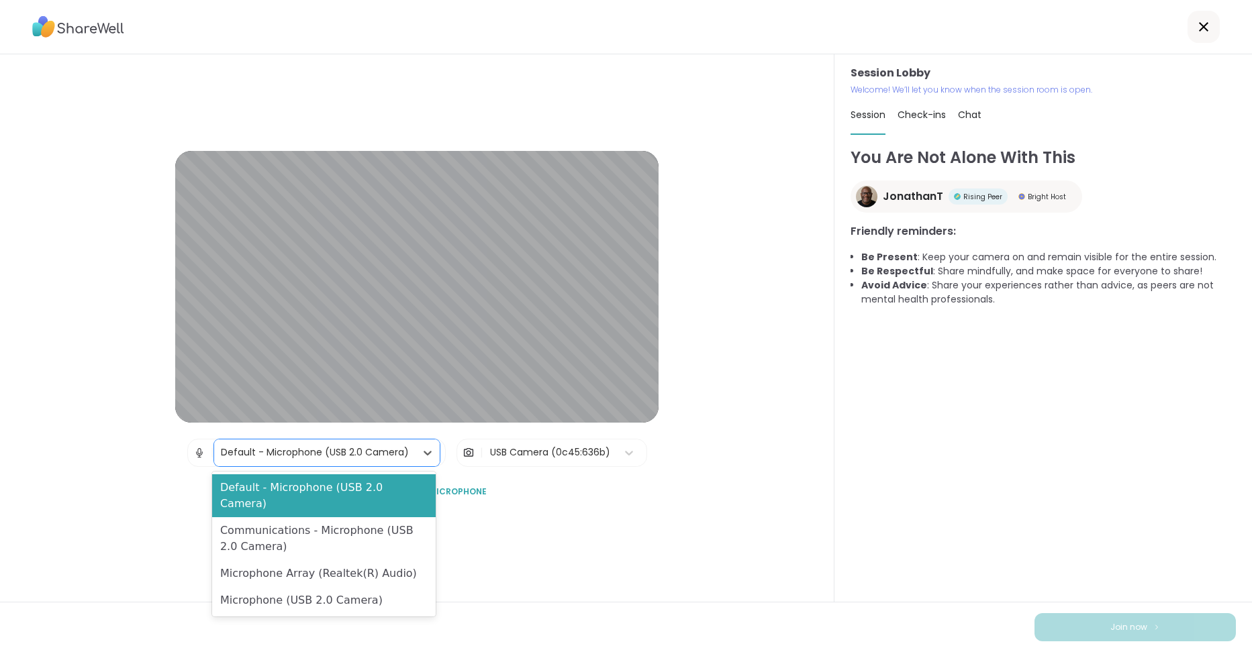
click at [389, 453] on div "Default - Microphone (USB 2.0 Camera)" at bounding box center [315, 453] width 188 height 14
click at [359, 587] on div "Microphone (USB 2.0 Camera)" at bounding box center [323, 600] width 223 height 27
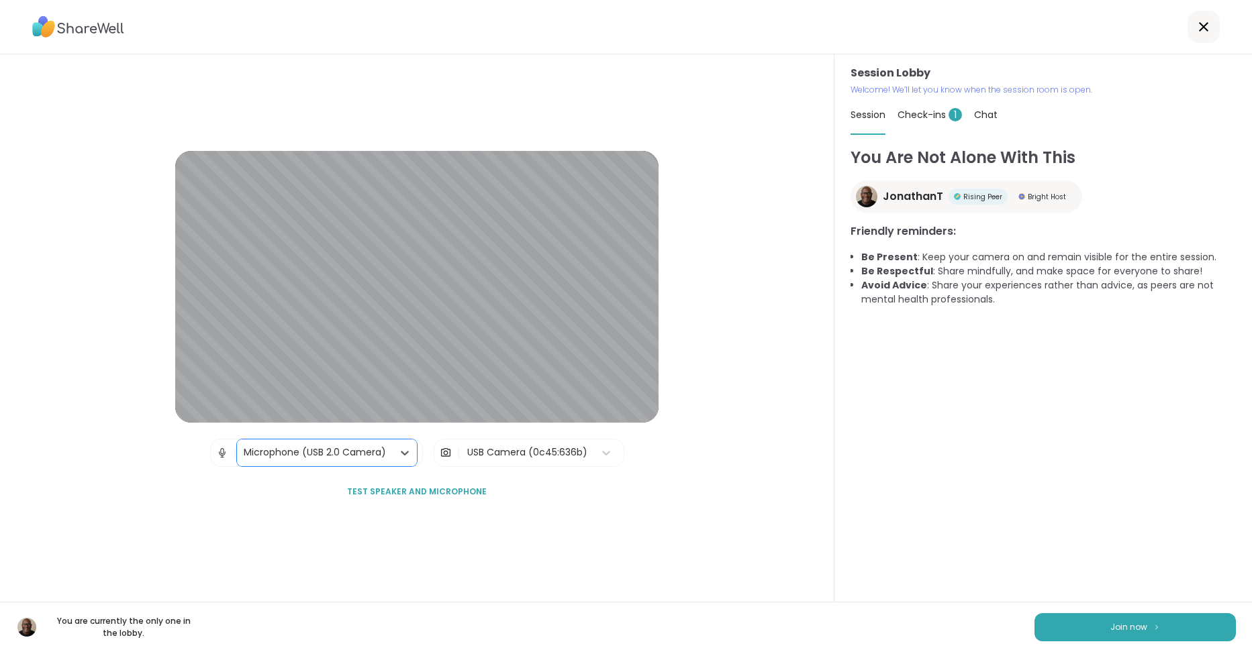
click at [344, 448] on div "Microphone (USB 2.0 Camera)" at bounding box center [315, 453] width 142 height 14
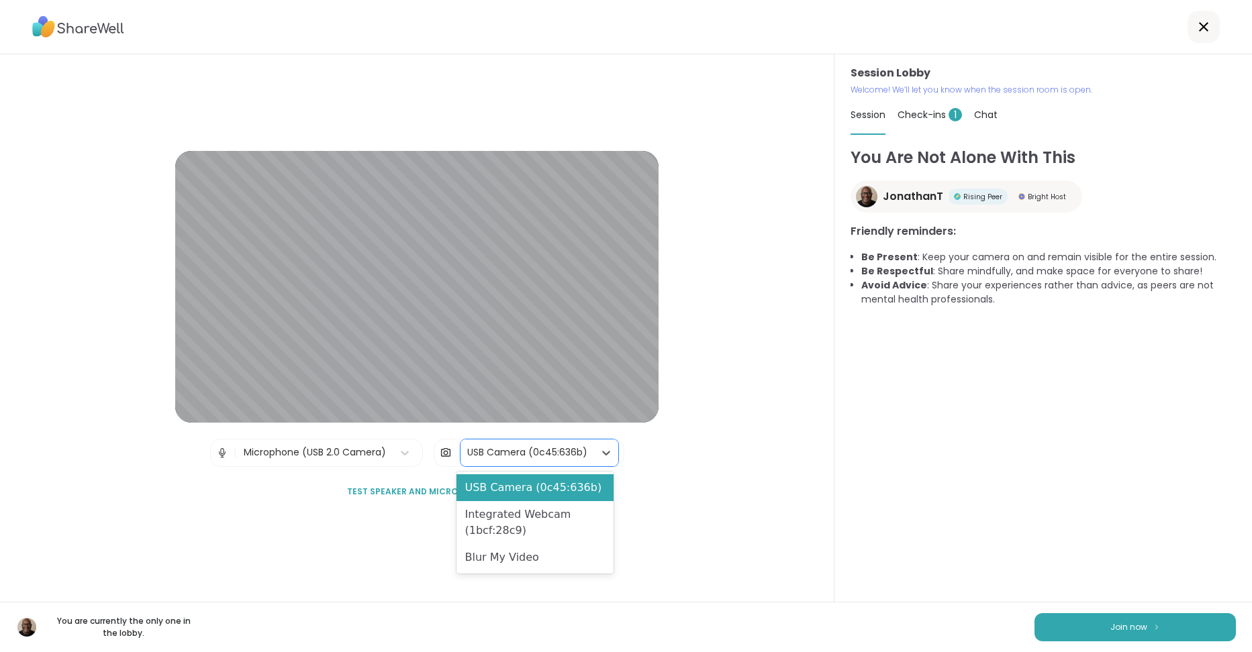
click at [493, 450] on div "USB Camera (0c45:636b)" at bounding box center [527, 453] width 120 height 14
click at [505, 487] on div "USB Camera (0c45:636b)" at bounding box center [534, 487] width 157 height 27
click at [501, 450] on div "USB Camera (0c45:636b)" at bounding box center [527, 453] width 120 height 14
click at [510, 486] on div "USB Camera (0c45:636b)" at bounding box center [534, 487] width 157 height 27
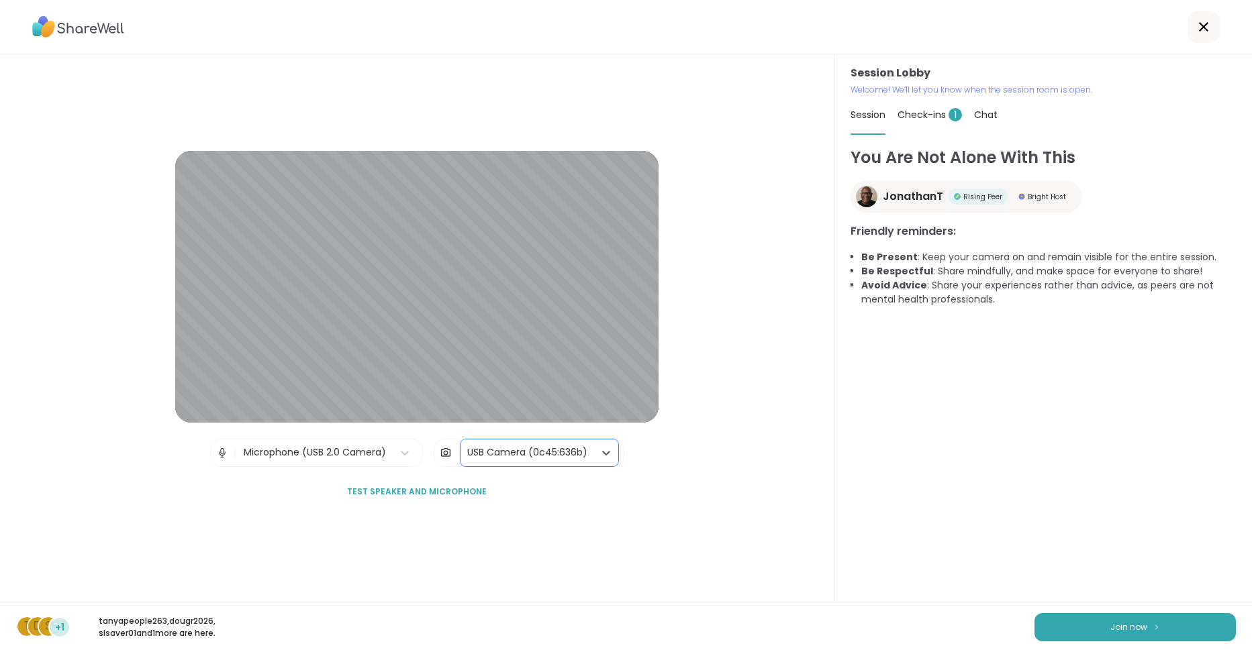
click at [365, 456] on div "Microphone (USB 2.0 Camera)" at bounding box center [315, 453] width 142 height 14
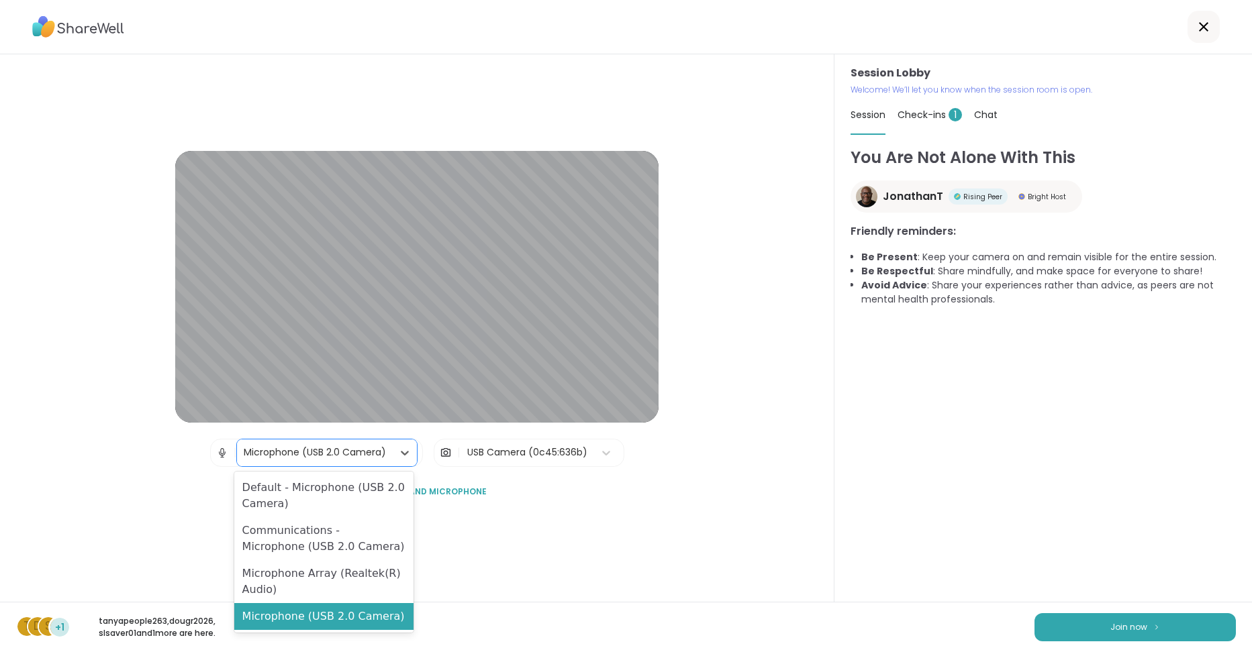
click at [471, 448] on div "USB Camera (0c45:636b)" at bounding box center [527, 453] width 120 height 14
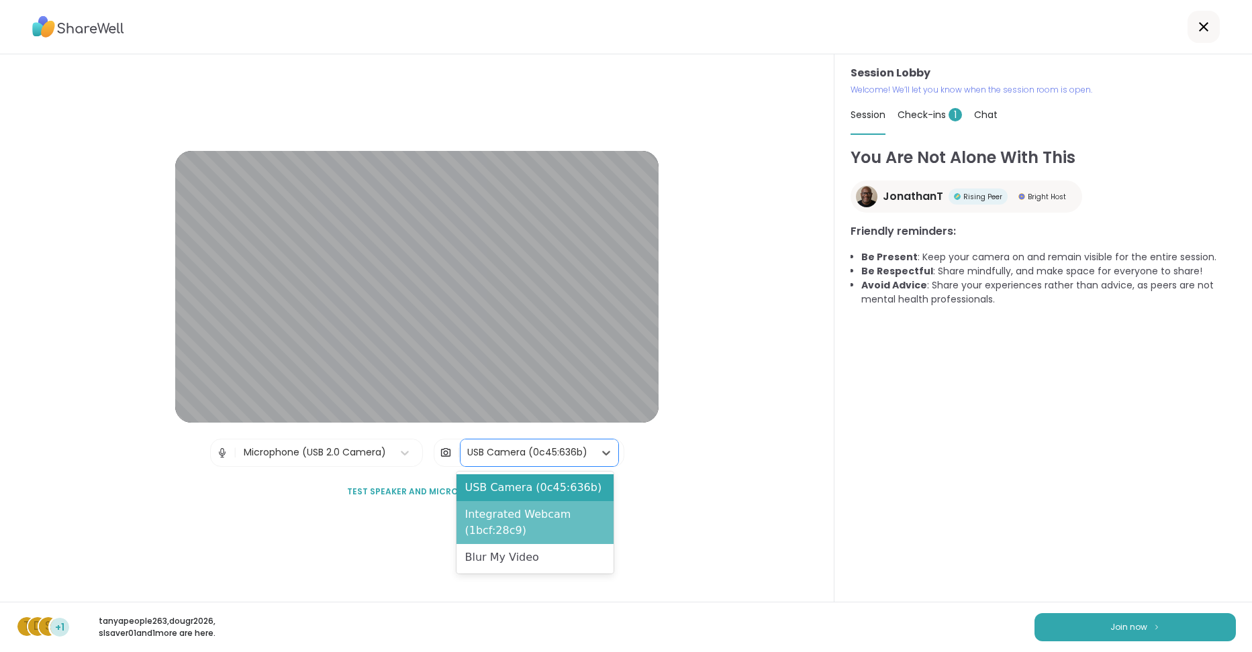
click at [516, 513] on div "Integrated Webcam (1bcf:28c9)" at bounding box center [534, 522] width 157 height 43
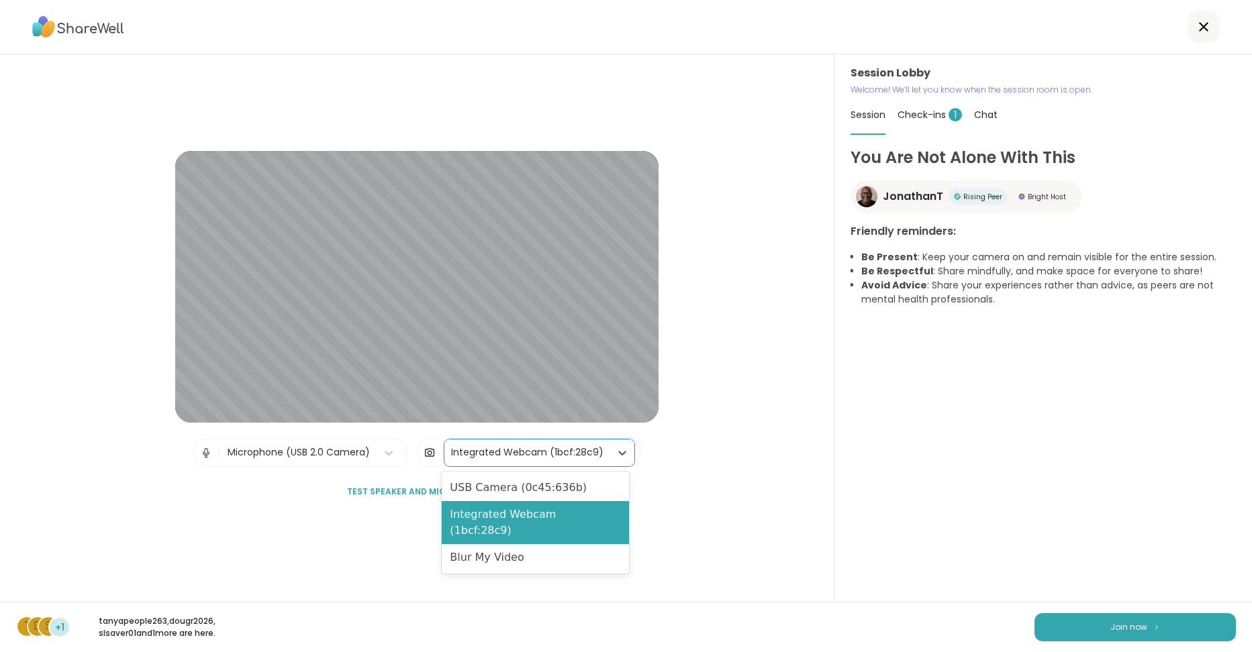
click at [518, 456] on div "Integrated Webcam (1bcf:28c9)" at bounding box center [527, 453] width 152 height 14
click at [525, 489] on div "USB Camera (0c45:636b)" at bounding box center [535, 487] width 187 height 27
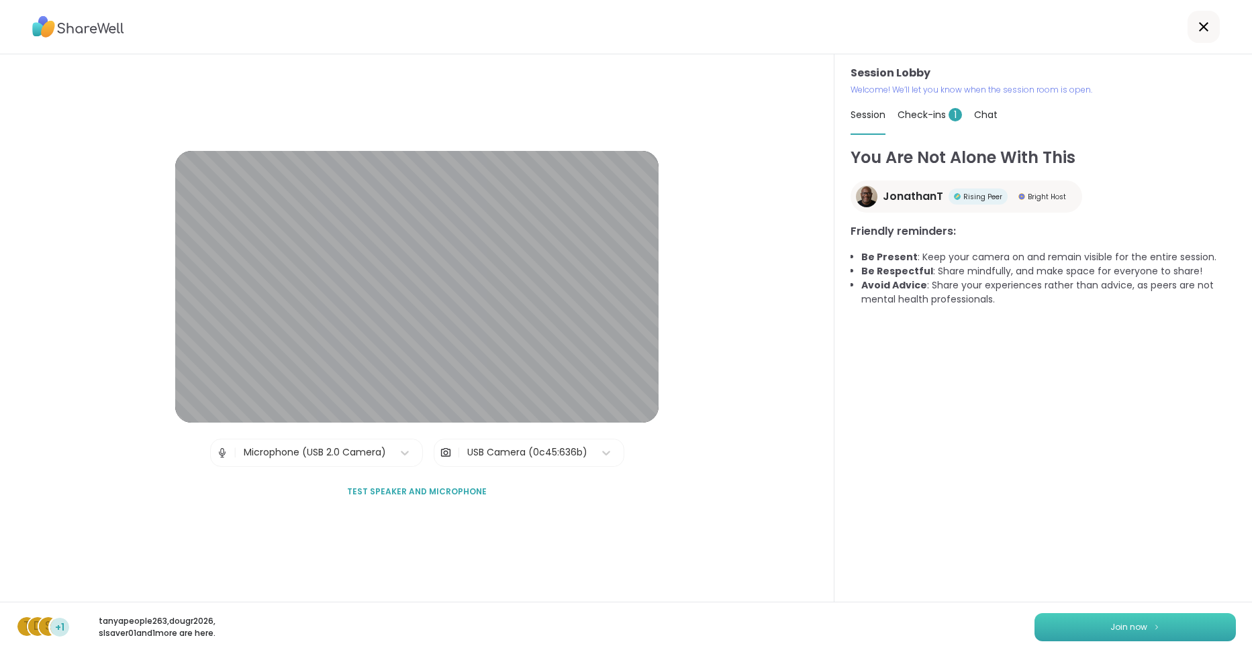
click at [1097, 621] on button "Join now" at bounding box center [1134, 627] width 201 height 28
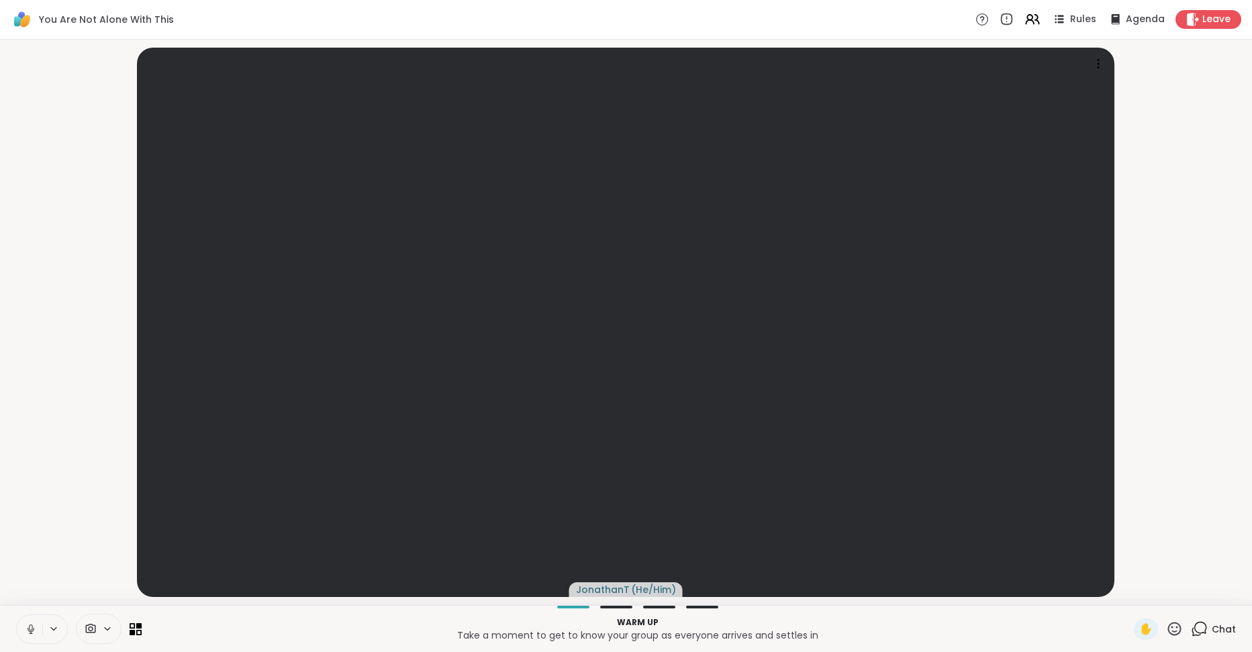
click at [108, 629] on icon at bounding box center [107, 628] width 11 height 11
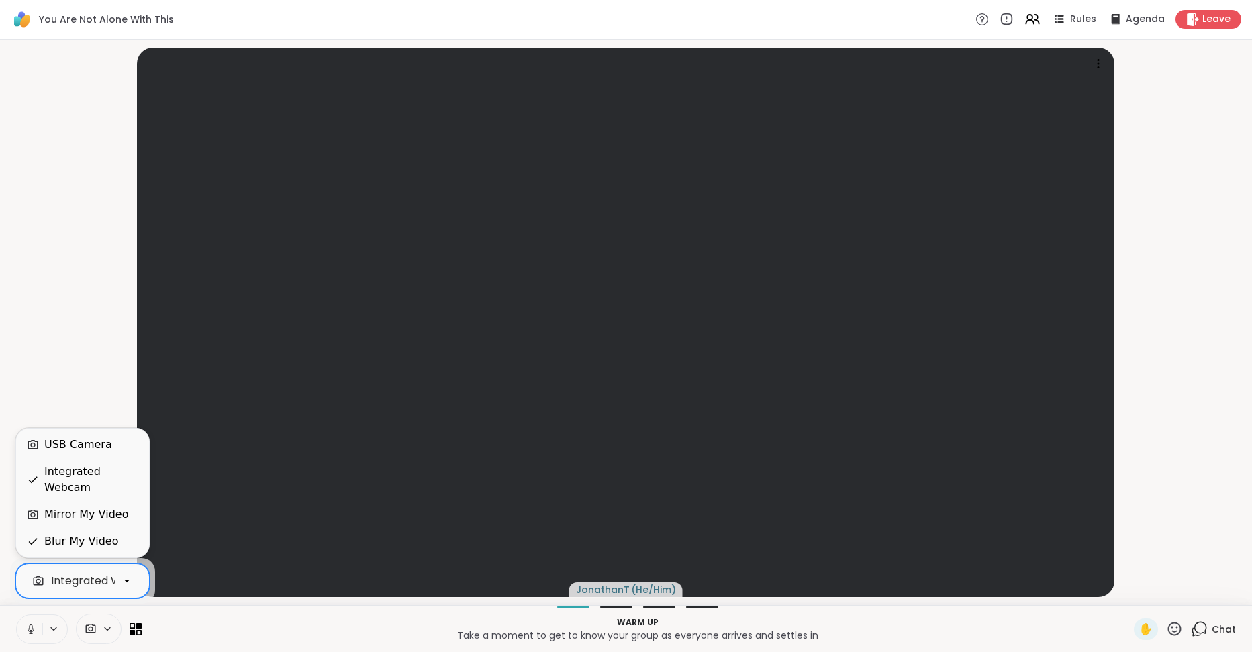
click at [123, 580] on icon at bounding box center [127, 581] width 12 height 12
click at [91, 453] on div "USB Camera" at bounding box center [78, 445] width 68 height 16
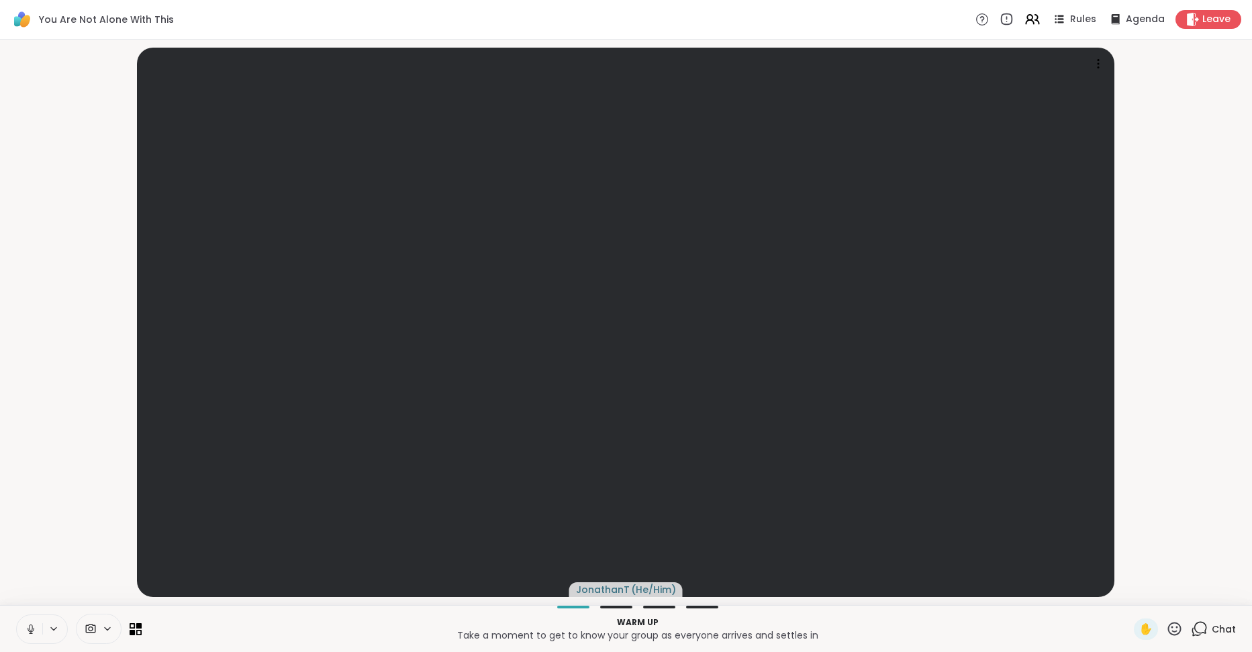
click at [299, 627] on p "Warm up" at bounding box center [638, 623] width 976 height 12
click at [139, 629] on icon at bounding box center [136, 629] width 13 height 13
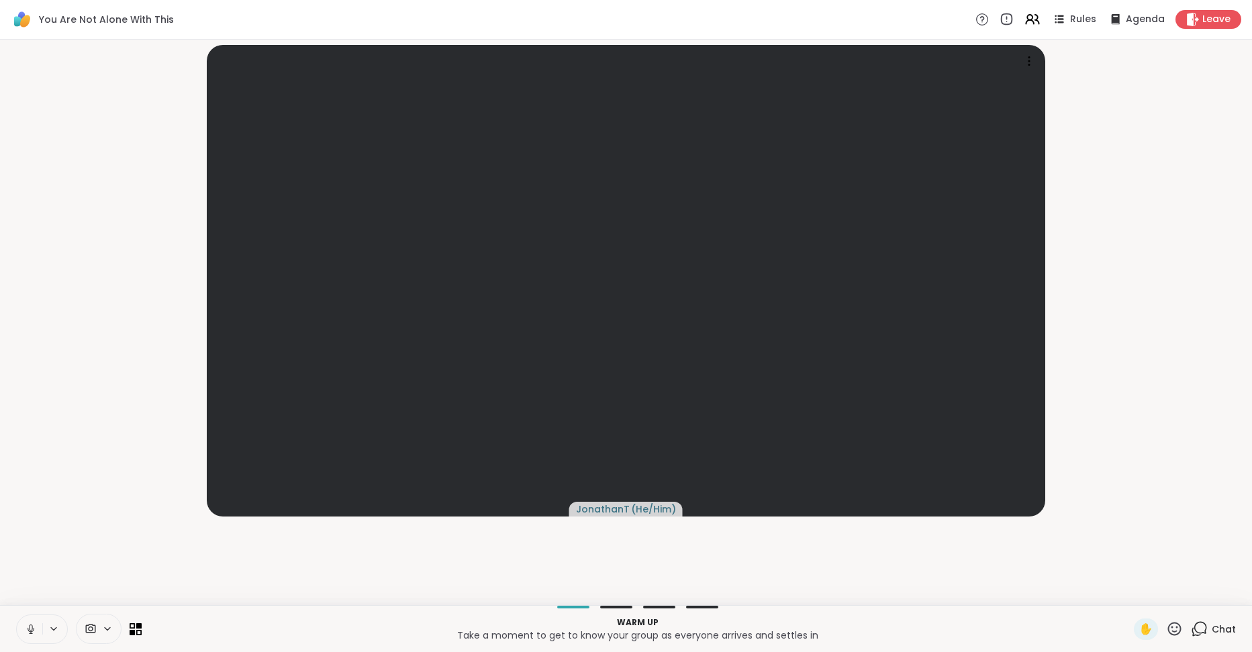
click at [107, 629] on icon at bounding box center [107, 628] width 11 height 11
click at [111, 627] on icon at bounding box center [107, 628] width 11 height 11
click at [225, 613] on div "USB Camera Warm up Take a moment to get to know your group as everyone arrives …" at bounding box center [626, 628] width 1252 height 47
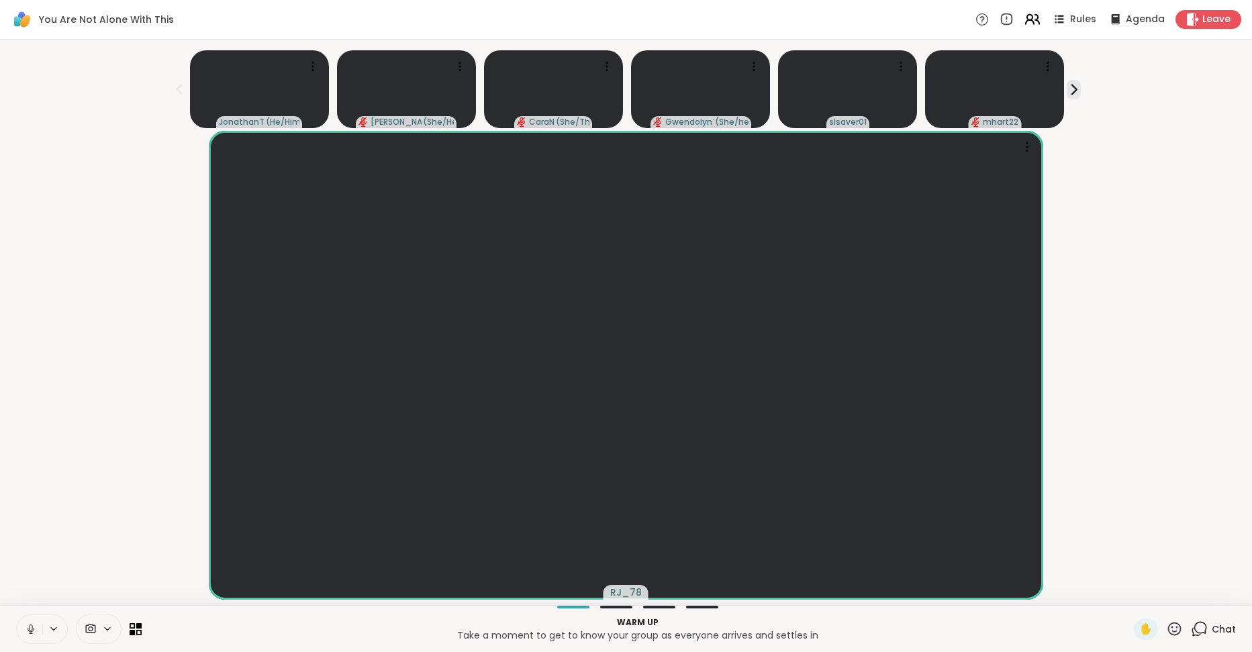
click at [1027, 16] on icon at bounding box center [1029, 17] width 5 height 5
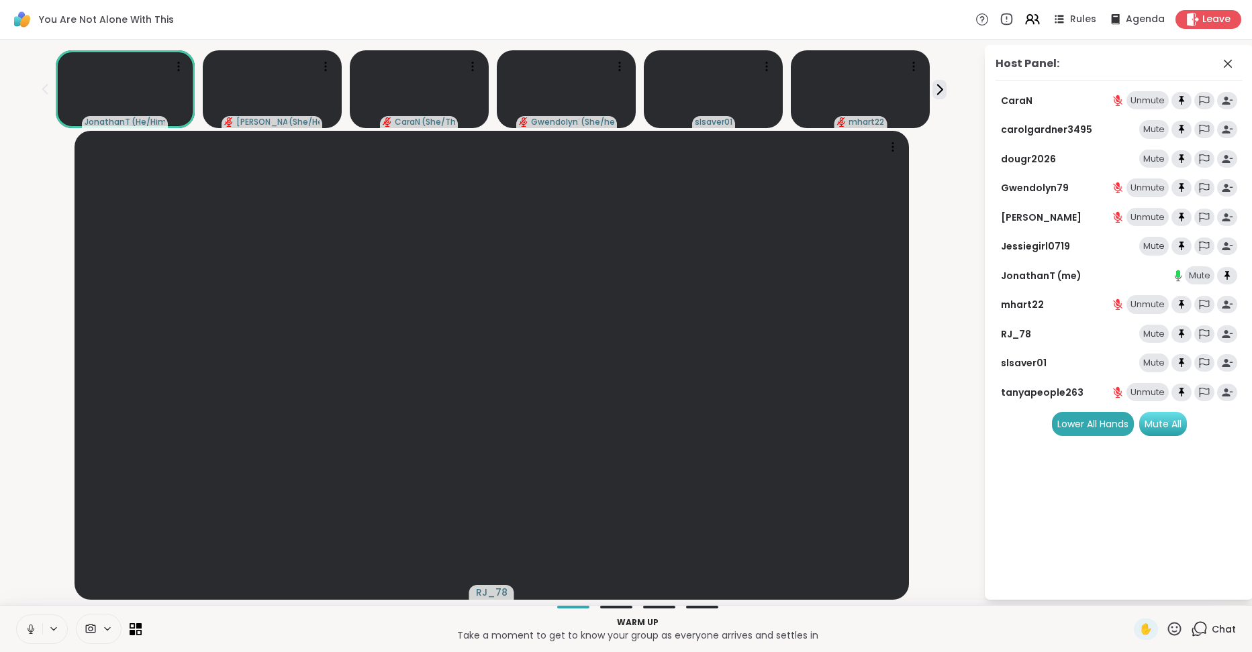
click at [1170, 427] on div "Mute All" at bounding box center [1163, 424] width 48 height 24
click at [1225, 64] on icon at bounding box center [1227, 64] width 16 height 16
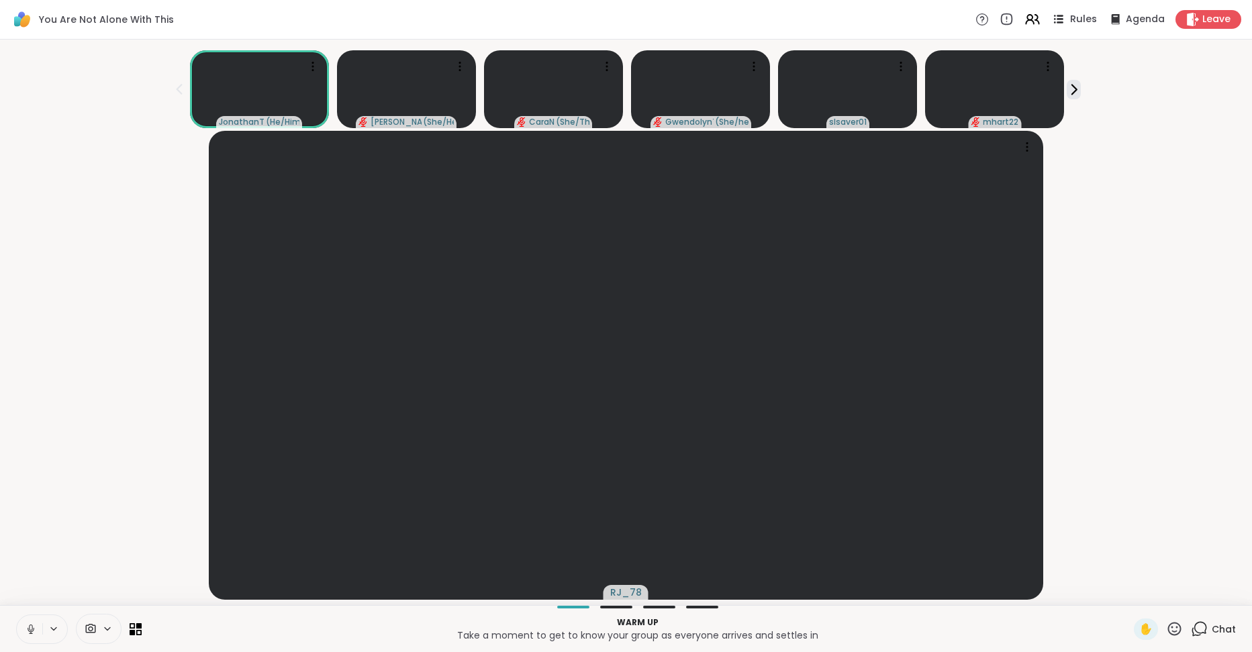
click at [1057, 17] on icon at bounding box center [1058, 19] width 17 height 17
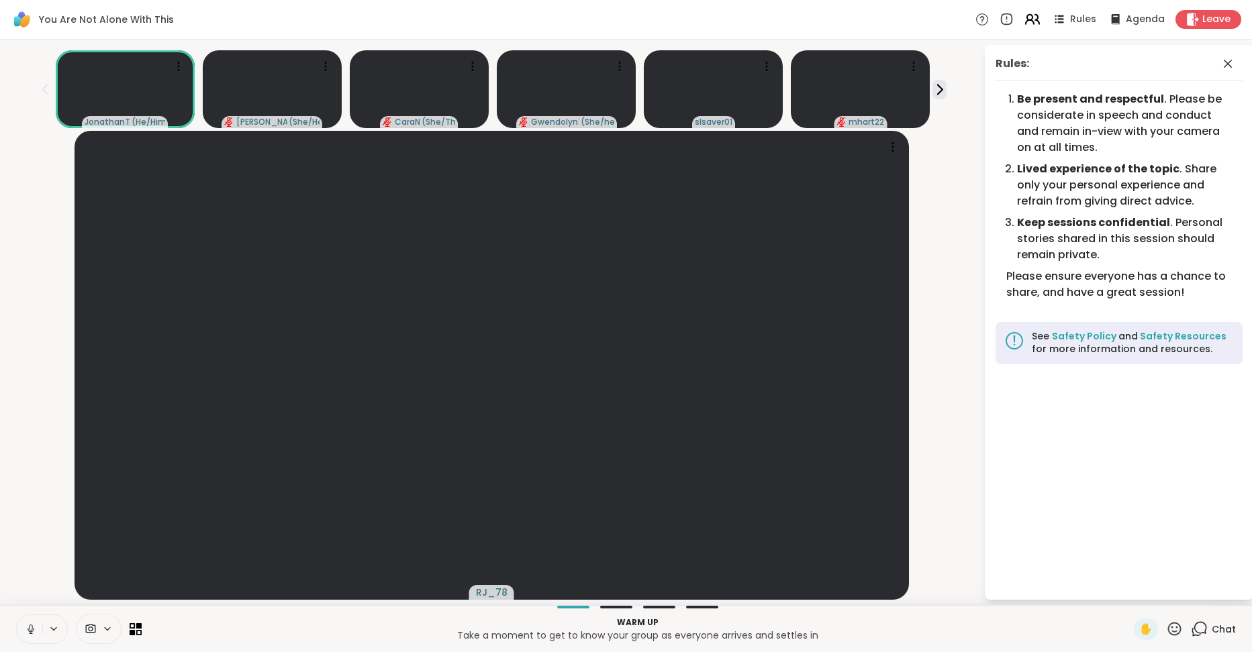
click at [1025, 15] on icon at bounding box center [1031, 19] width 17 height 17
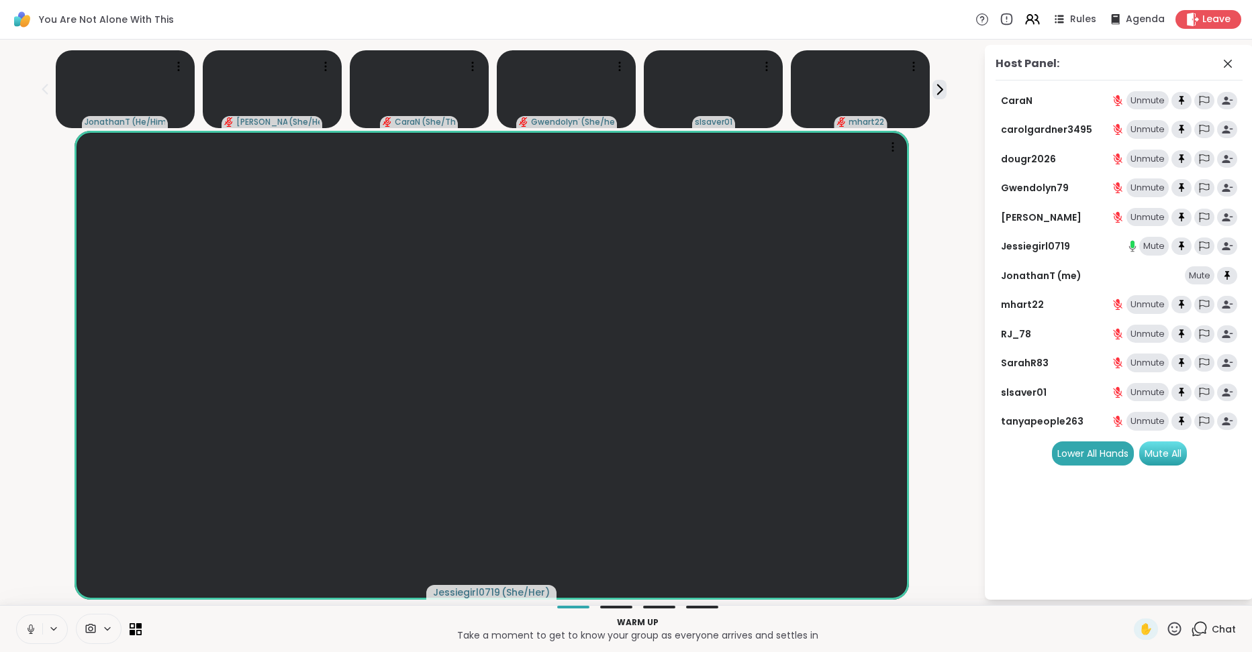
click at [1159, 447] on div "Mute All" at bounding box center [1163, 454] width 48 height 24
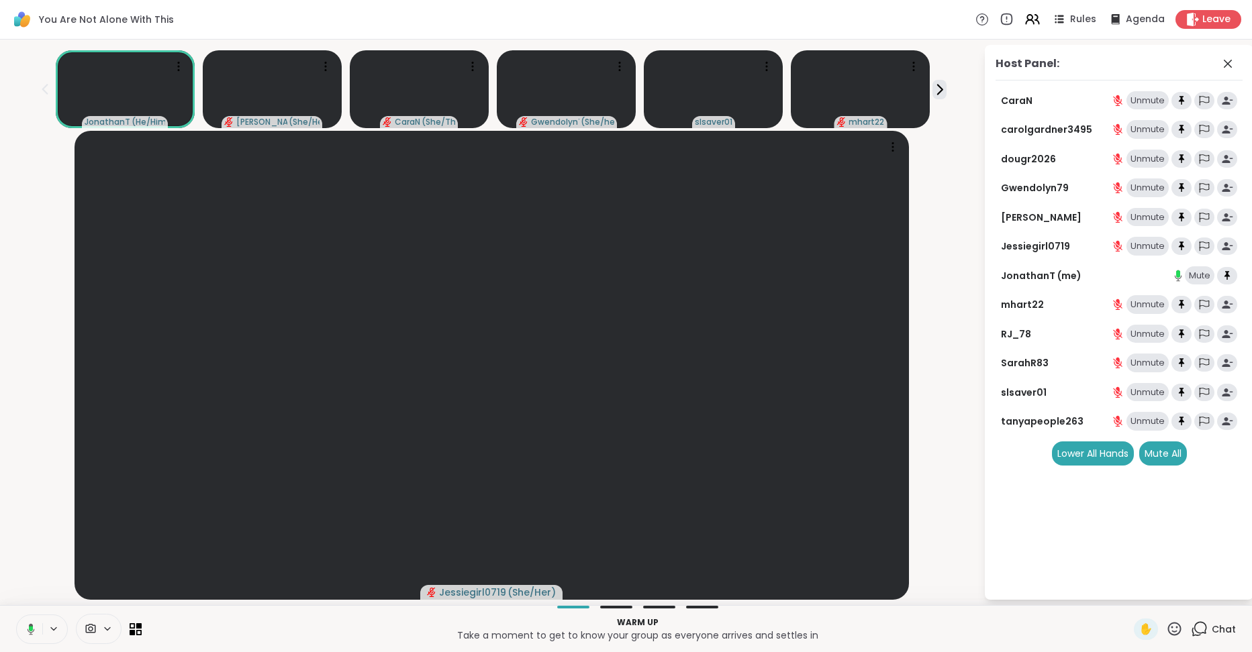
click at [1150, 250] on div "Unmute" at bounding box center [1147, 246] width 42 height 19
click at [932, 85] on icon at bounding box center [939, 90] width 14 height 14
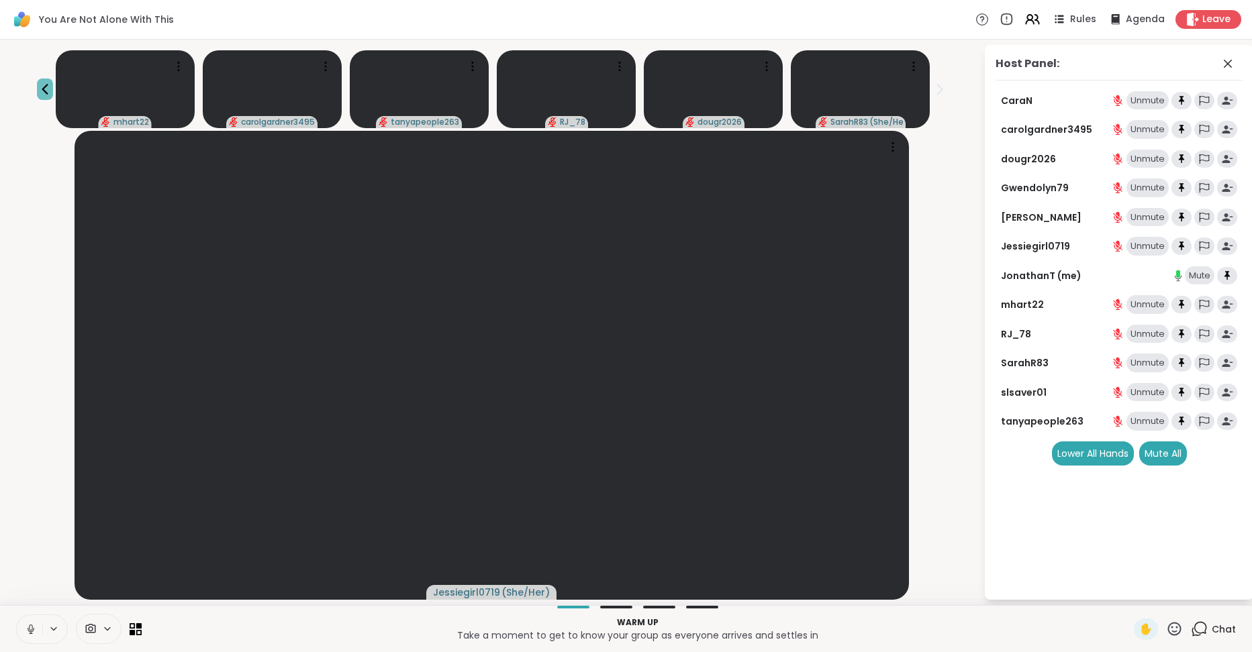
click at [53, 84] on icon at bounding box center [45, 89] width 16 height 16
